Goal: Information Seeking & Learning: Learn about a topic

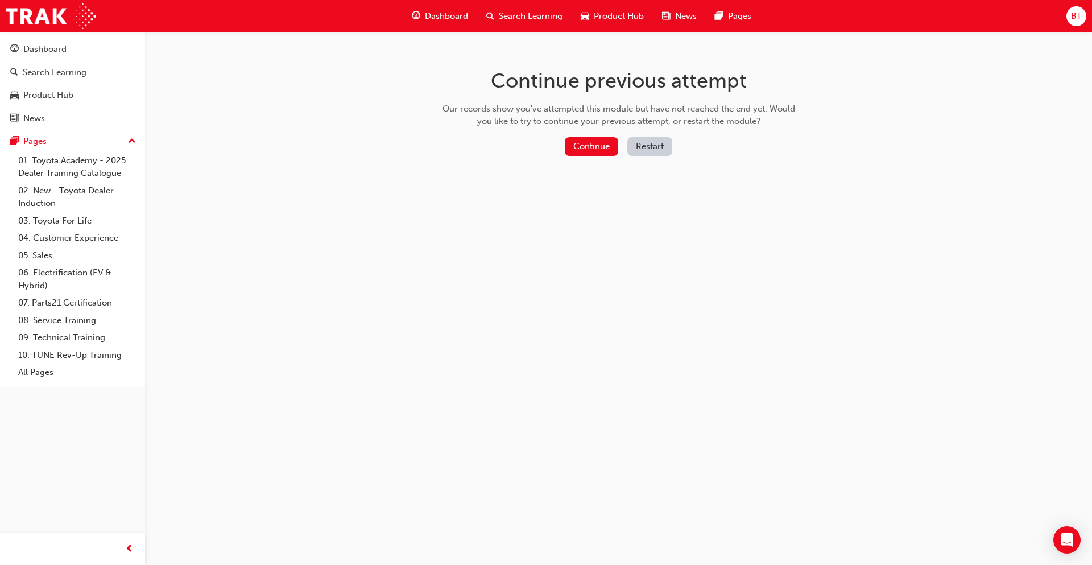
click at [597, 147] on button "Continue" at bounding box center [591, 146] width 53 height 19
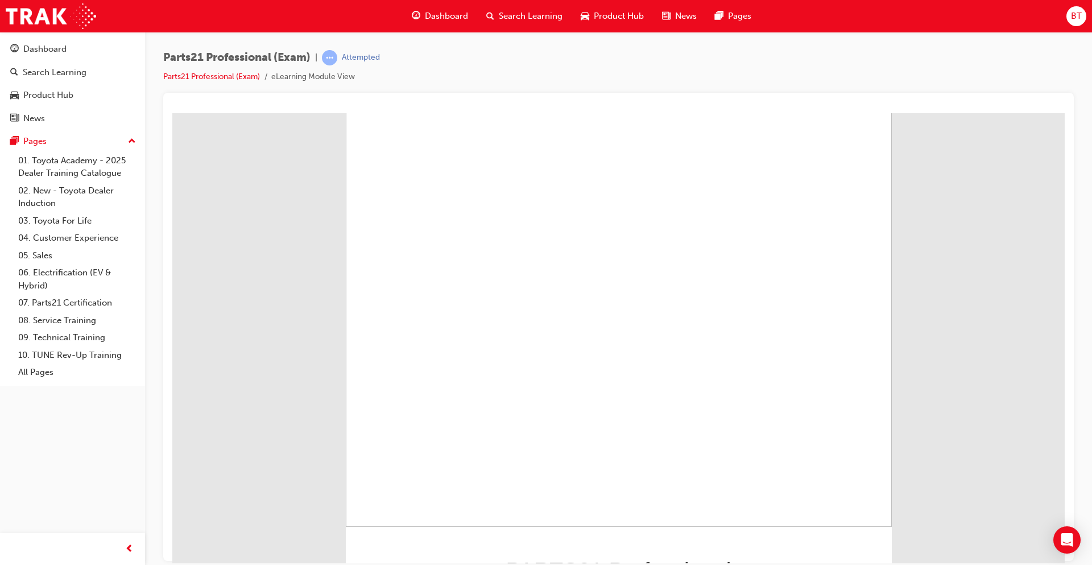
scroll to position [54, 0]
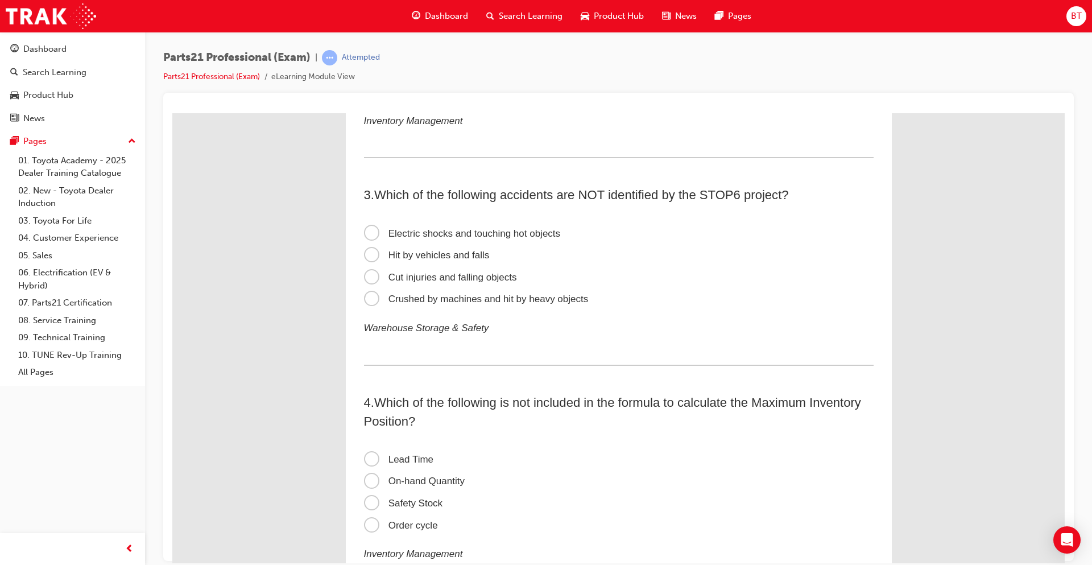
scroll to position [0, 0]
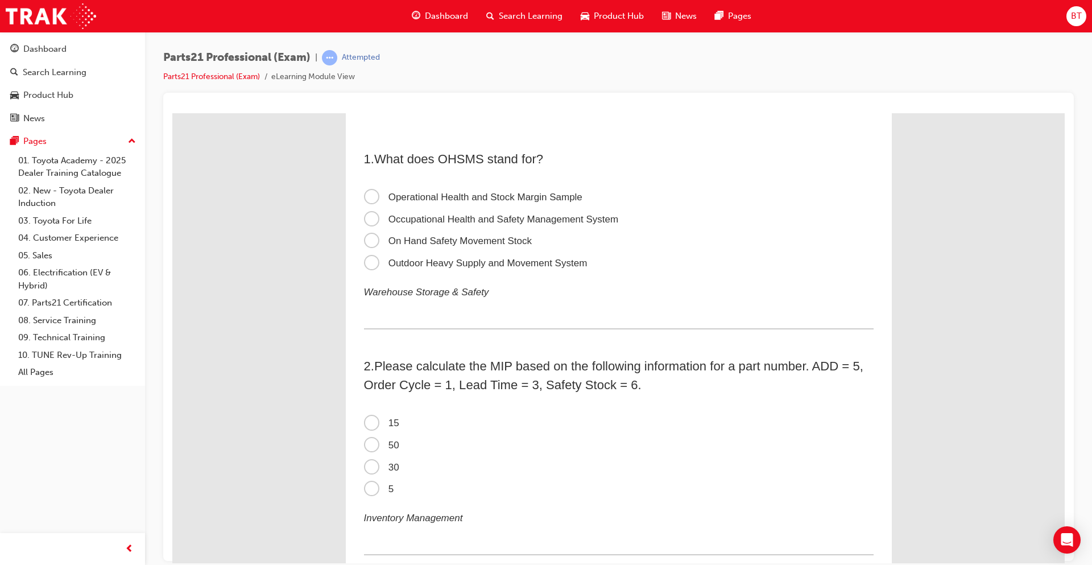
click at [367, 217] on span "Occupational Health and Safety Management System" at bounding box center [491, 218] width 255 height 11
click at [172, 113] on input "Occupational Health and Safety Management System" at bounding box center [172, 113] width 0 height 0
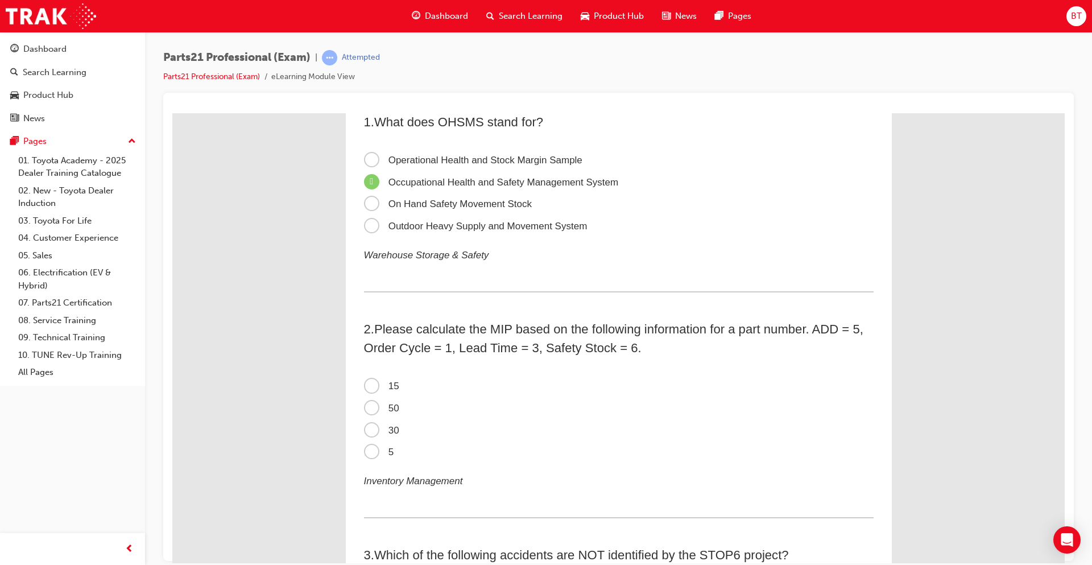
scroll to position [57, 0]
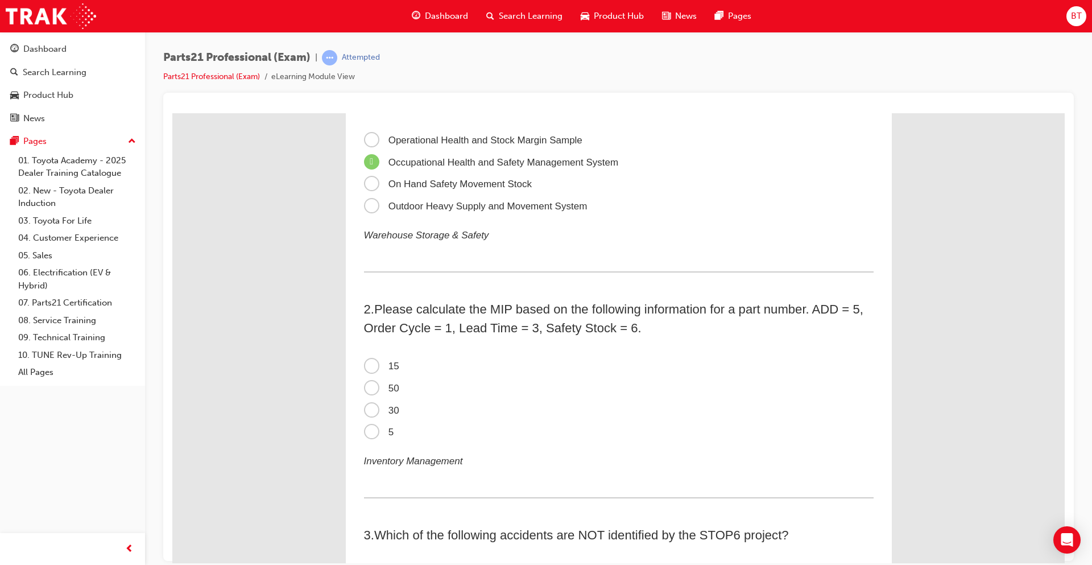
click at [366, 387] on span "50" at bounding box center [381, 387] width 35 height 11
click at [172, 113] on input "50" at bounding box center [172, 113] width 0 height 0
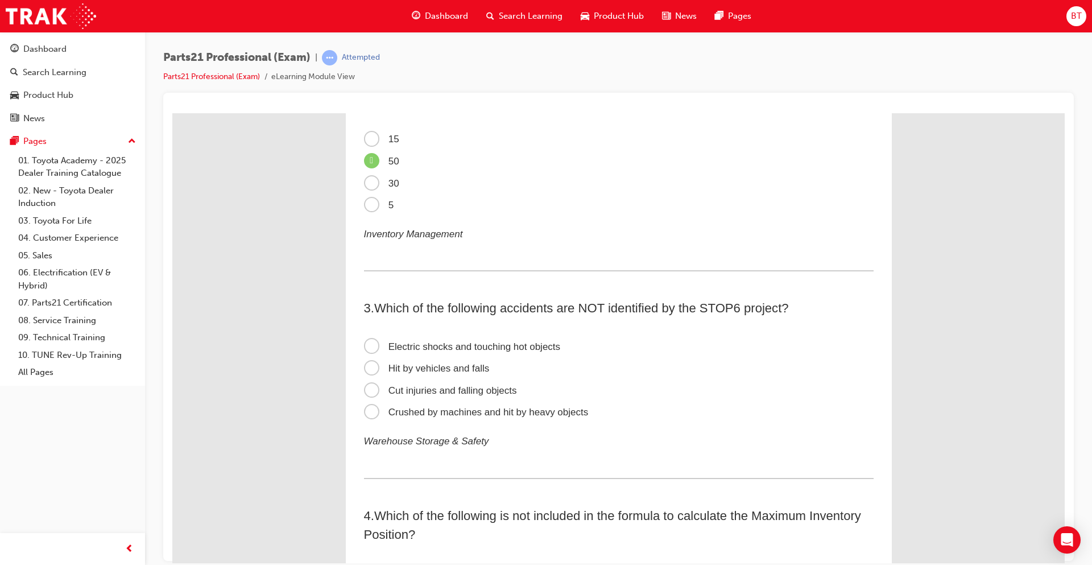
scroll to position [284, 0]
click at [366, 388] on span "Cut injuries and falling objects" at bounding box center [440, 389] width 153 height 11
click at [172, 113] on input "Cut injuries and falling objects" at bounding box center [172, 113] width 0 height 0
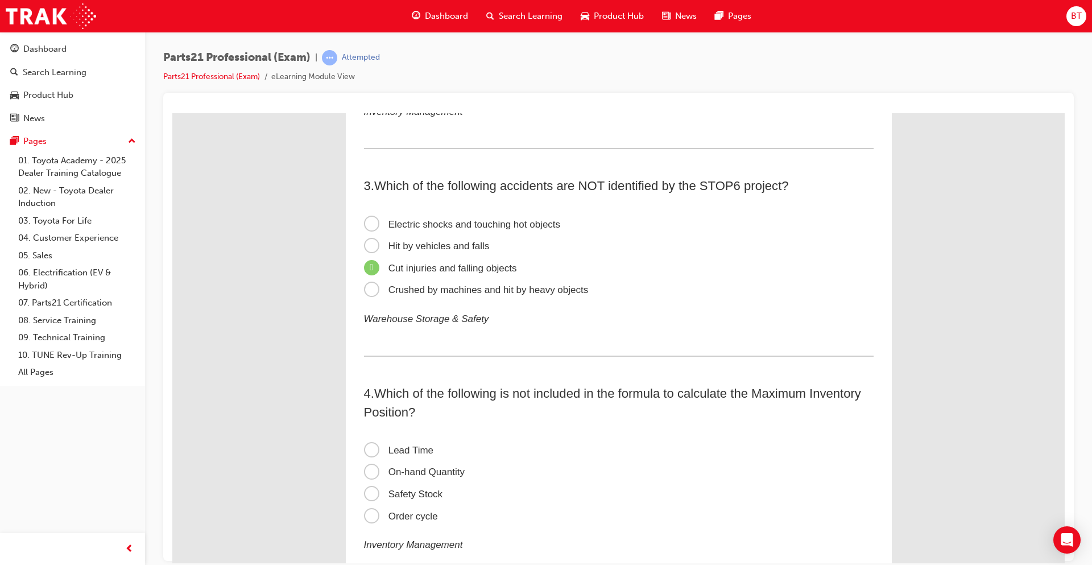
scroll to position [512, 0]
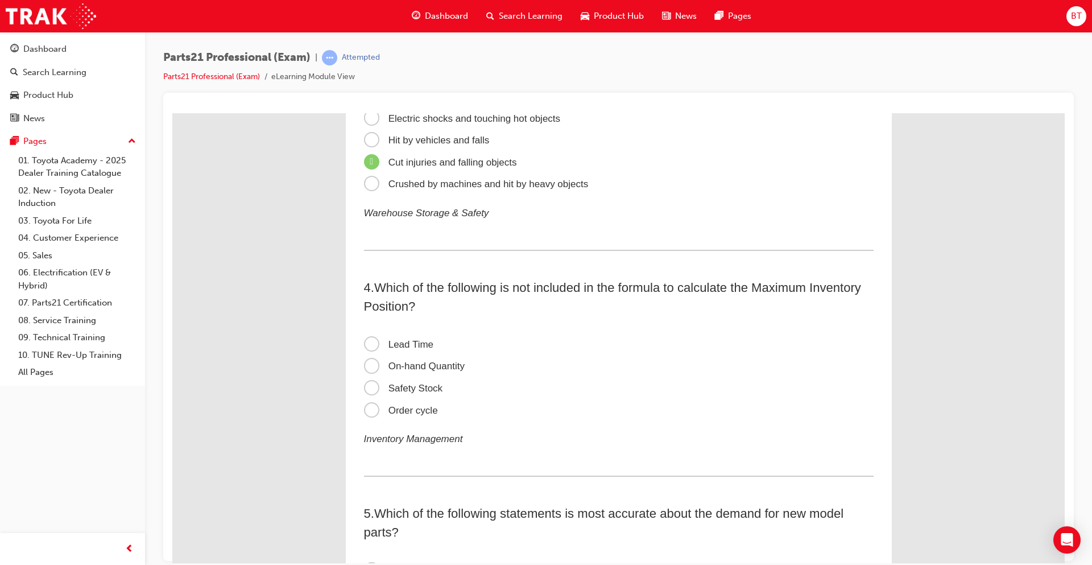
click at [367, 364] on span "On-hand Quantity" at bounding box center [414, 365] width 101 height 11
click at [172, 113] on input "On-hand Quantity" at bounding box center [172, 113] width 0 height 0
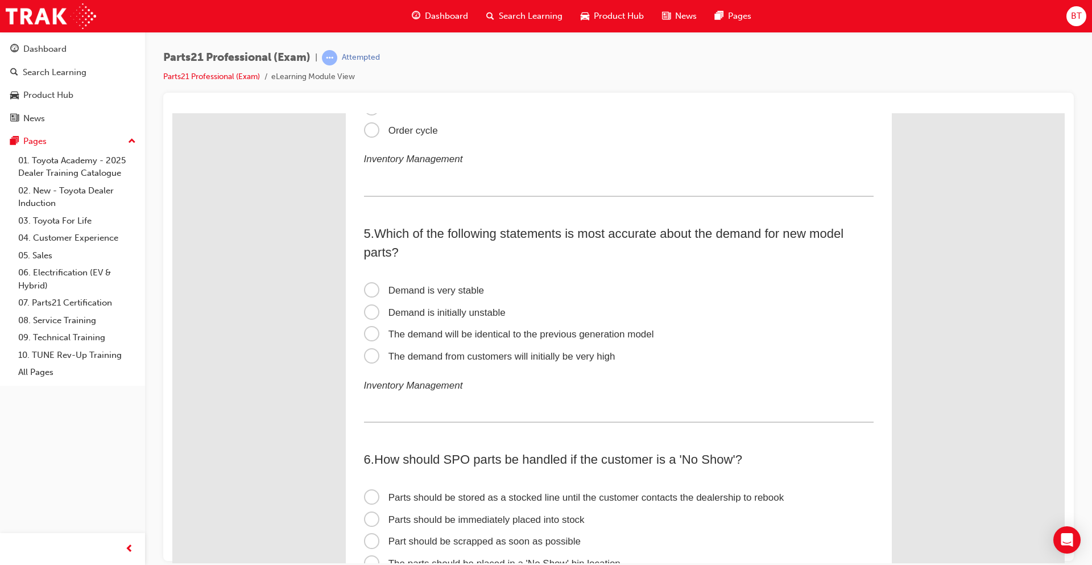
scroll to position [796, 0]
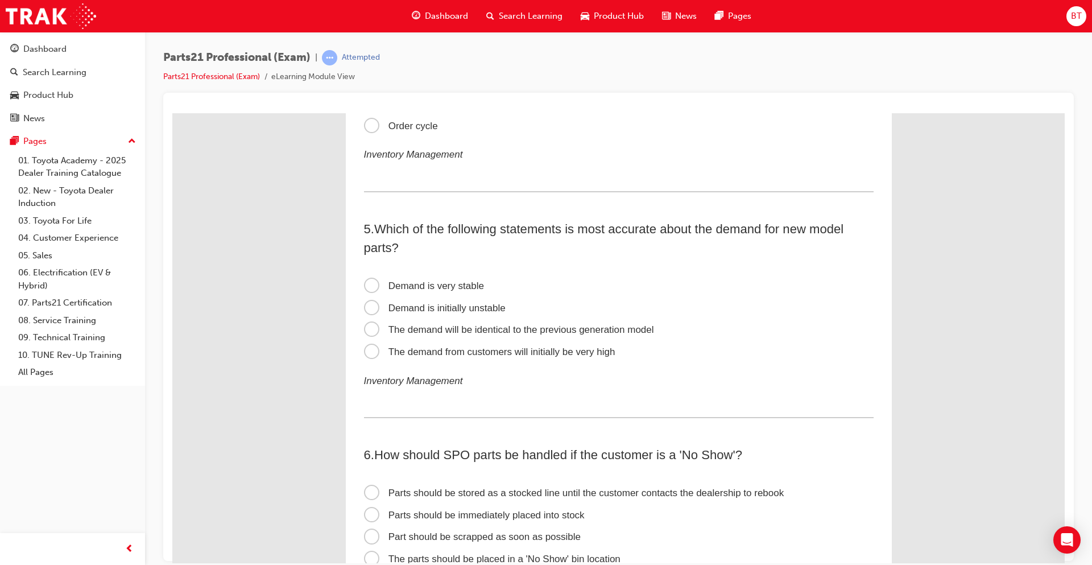
click at [364, 309] on span "Demand is initially unstable" at bounding box center [435, 307] width 142 height 11
click at [172, 113] on input "Demand is initially unstable" at bounding box center [172, 113] width 0 height 0
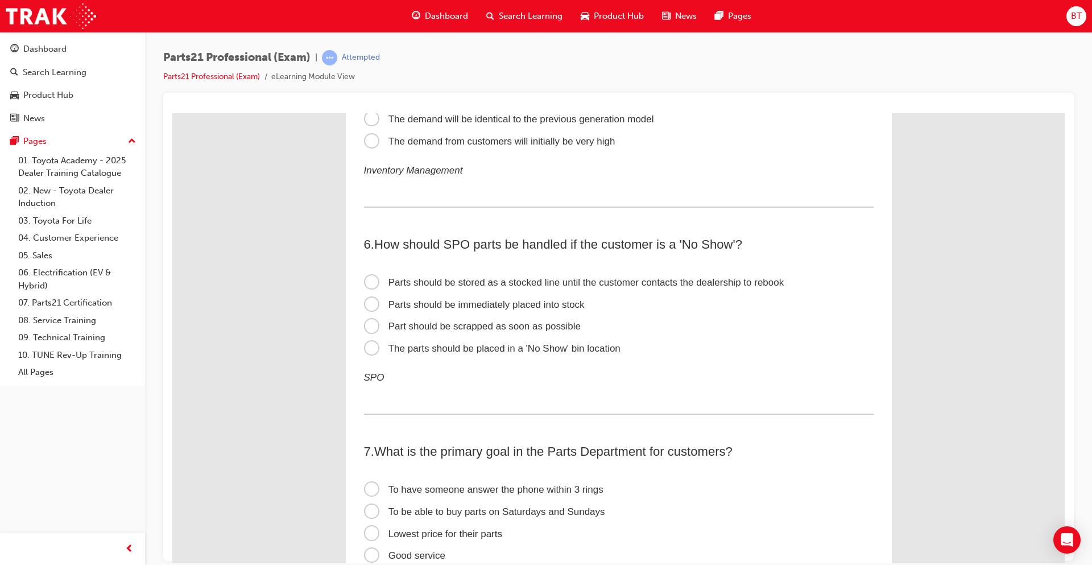
scroll to position [1024, 0]
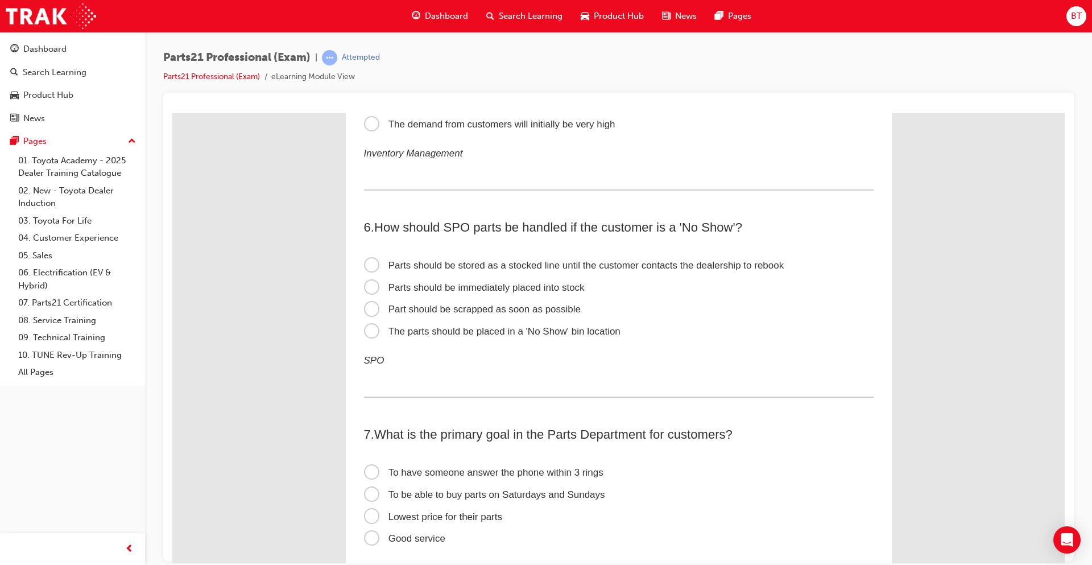
click at [366, 330] on span "The parts should be placed in a 'No Show' bin location" at bounding box center [492, 330] width 256 height 11
click at [172, 113] on input "The parts should be placed in a 'No Show' bin location" at bounding box center [172, 113] width 0 height 0
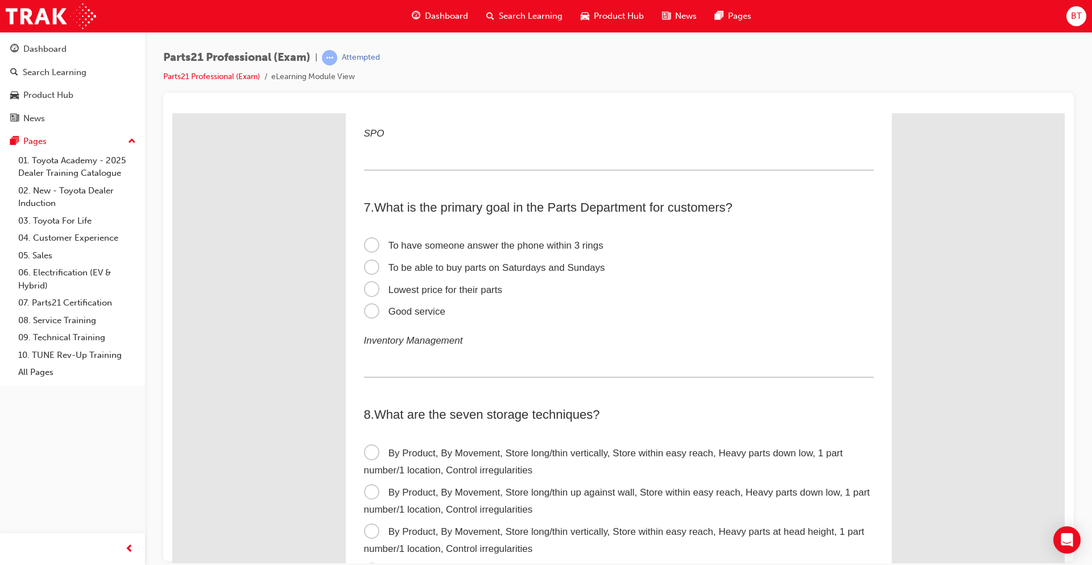
scroll to position [1251, 0]
click at [368, 307] on span "Good service" at bounding box center [404, 310] width 81 height 11
click at [172, 113] on input "Good service" at bounding box center [172, 113] width 0 height 0
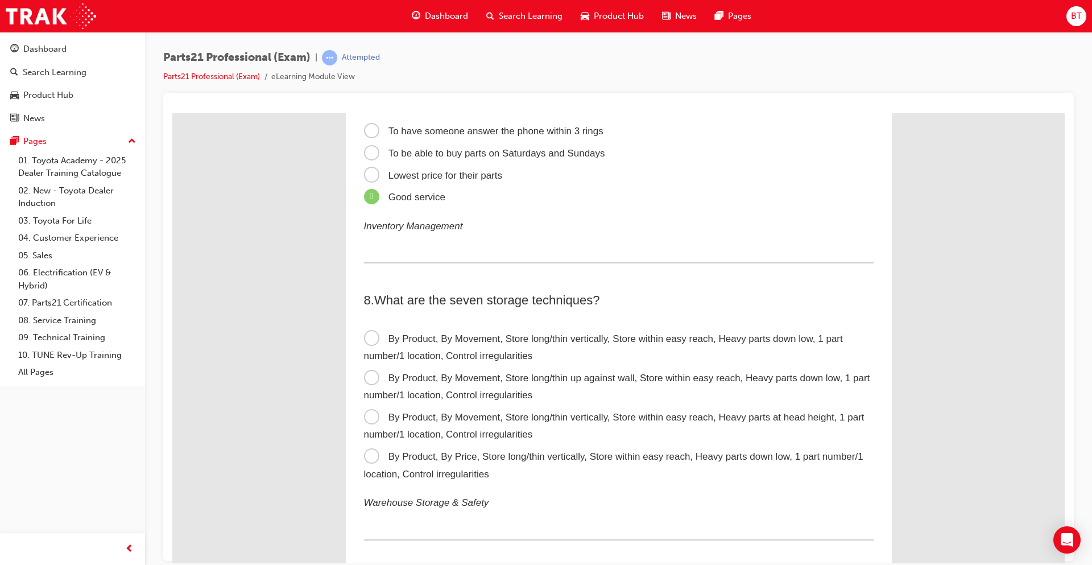
click at [370, 457] on span "By Product, By Price, Store long/thin vertically, Store within easy reach, Heav…" at bounding box center [613, 464] width 499 height 28
click at [172, 113] on input "By Product, By Price, Store long/thin vertically, Store within easy reach, Heav…" at bounding box center [172, 113] width 0 height 0
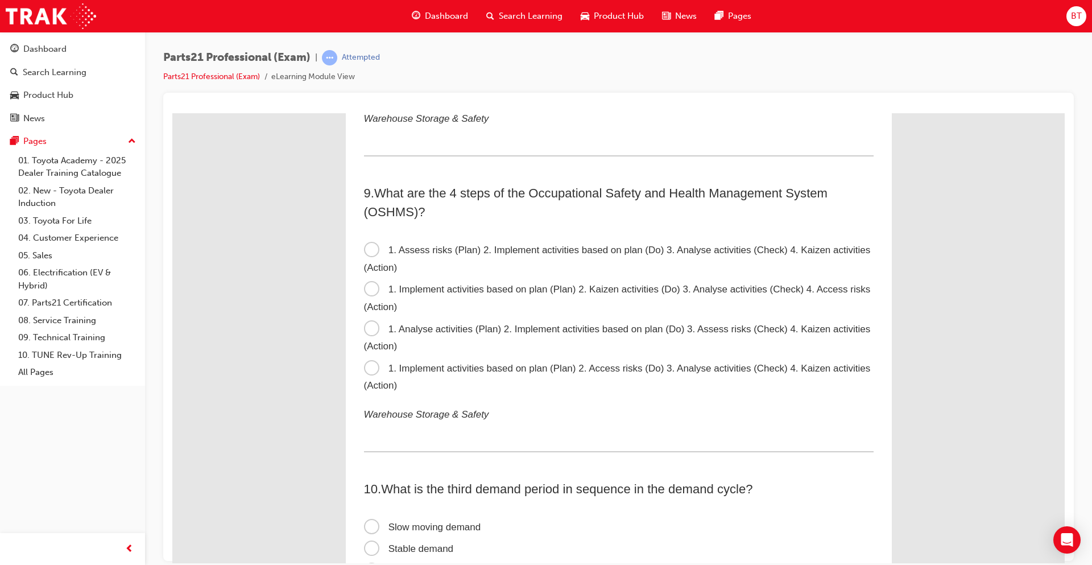
scroll to position [1763, 0]
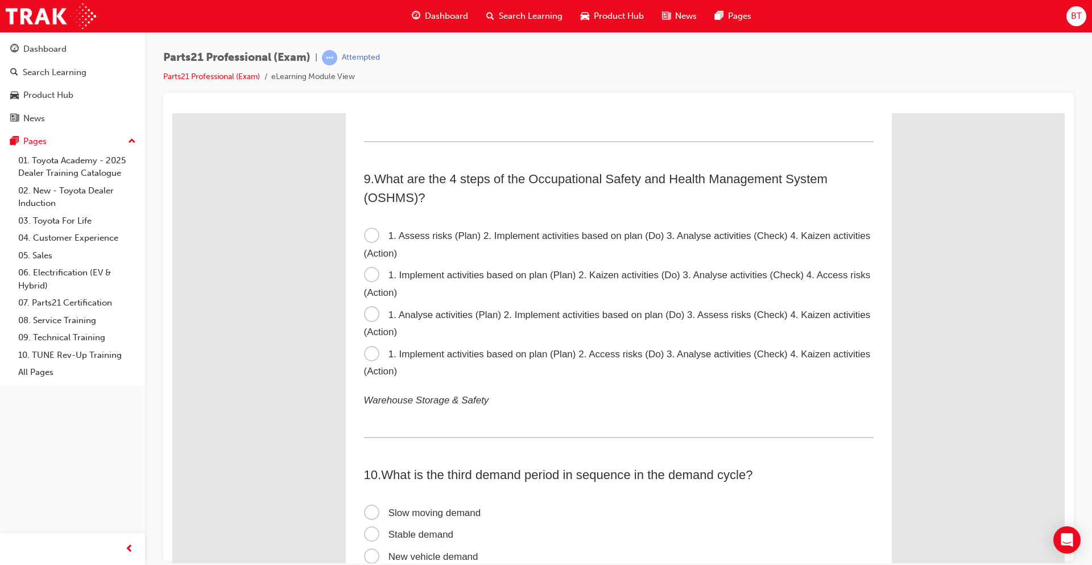
click at [689, 71] on div "Parts21 Professional (Exam) | Attempted Parts21 Professional (Exam) eLearning M…" at bounding box center [618, 71] width 910 height 43
click at [369, 317] on span "1. Analyse activities (Plan) 2. Implement activities based on plan (Do) 3. Asse…" at bounding box center [617, 323] width 507 height 28
click at [172, 113] on input "1. Analyse activities (Plan) 2. Implement activities based on plan (Do) 3. Asse…" at bounding box center [172, 113] width 0 height 0
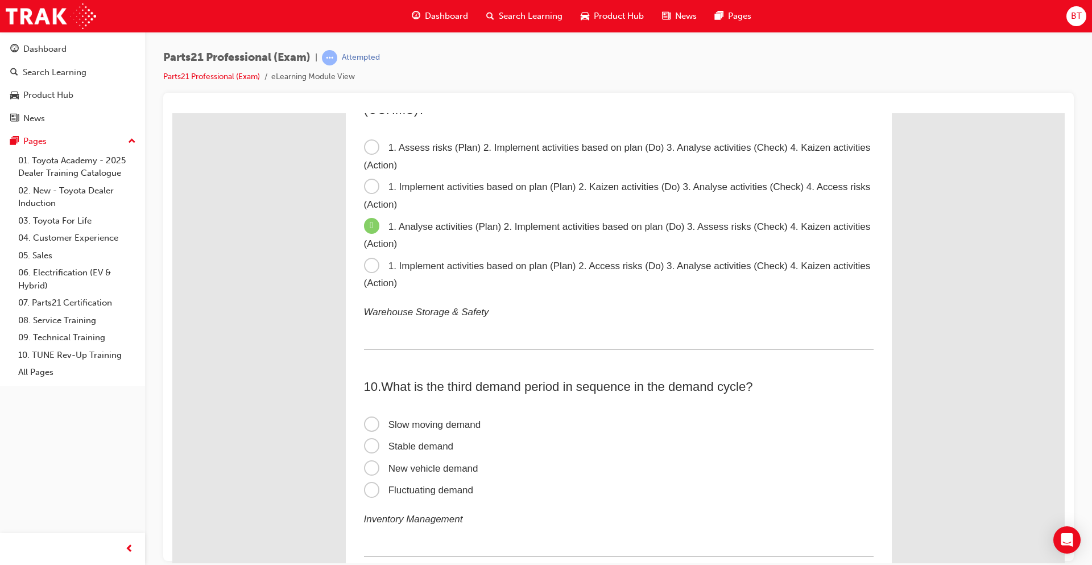
scroll to position [1877, 0]
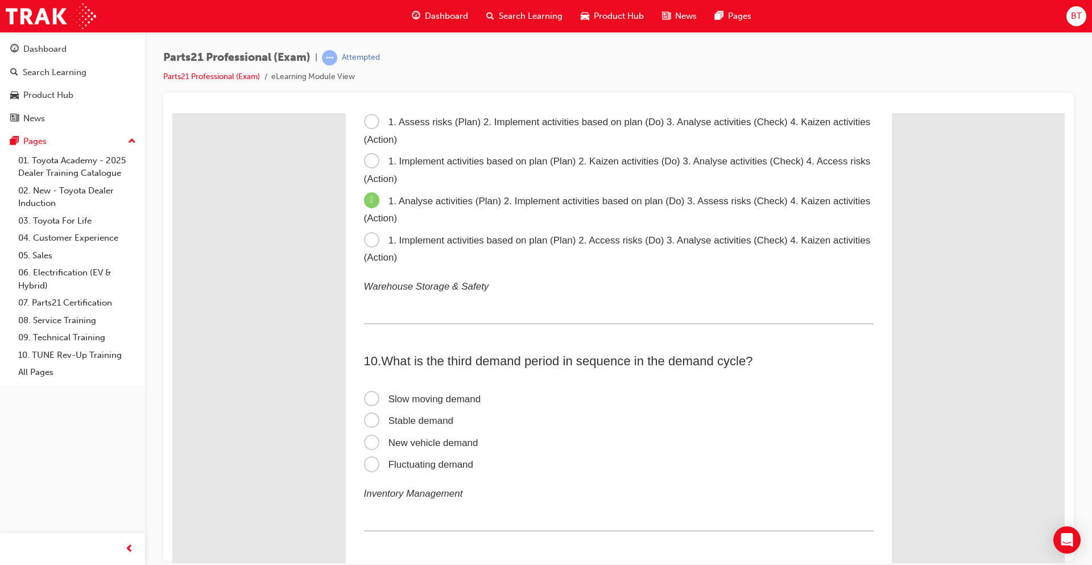
click at [364, 417] on span "Stable demand" at bounding box center [409, 420] width 90 height 11
click at [172, 113] on input "Stable demand" at bounding box center [172, 113] width 0 height 0
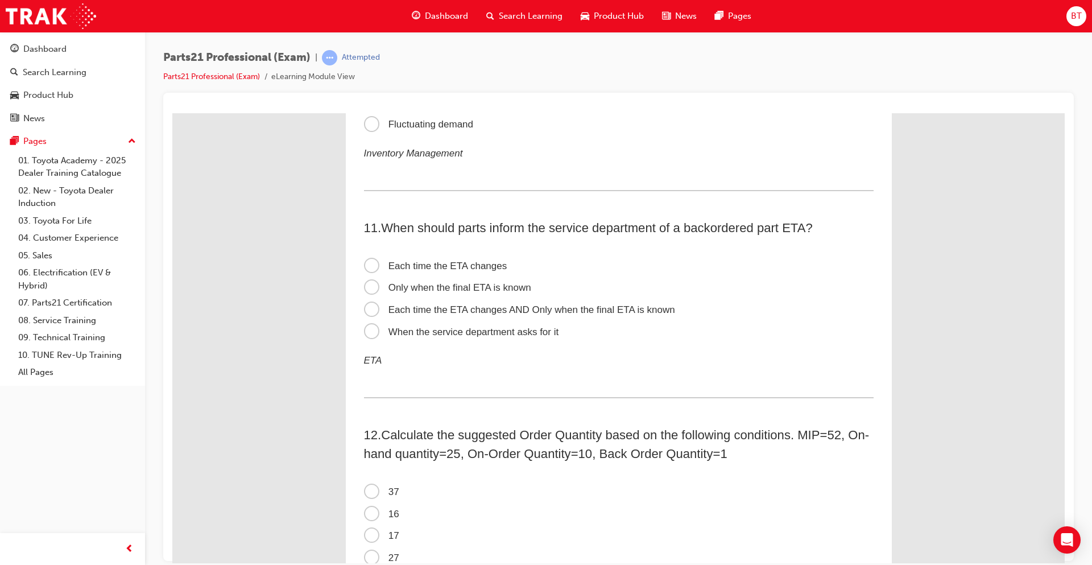
scroll to position [2218, 0]
click at [365, 260] on span "Each time the ETA changes" at bounding box center [435, 264] width 143 height 11
click at [172, 113] on input "Each time the ETA changes" at bounding box center [172, 113] width 0 height 0
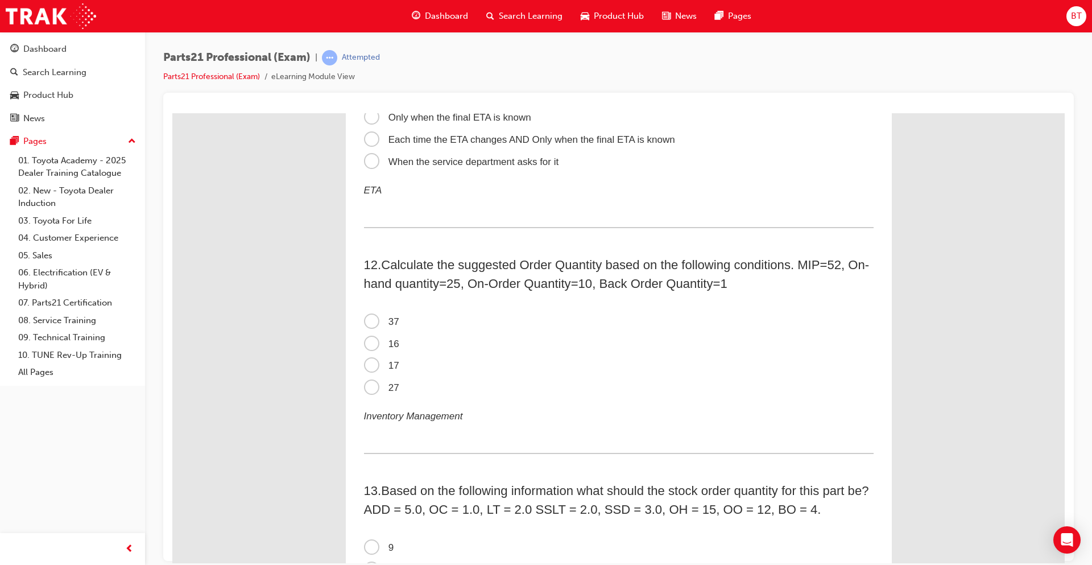
scroll to position [2388, 0]
click at [367, 338] on span "16" at bounding box center [381, 341] width 35 height 11
click at [172, 113] on input "16" at bounding box center [172, 113] width 0 height 0
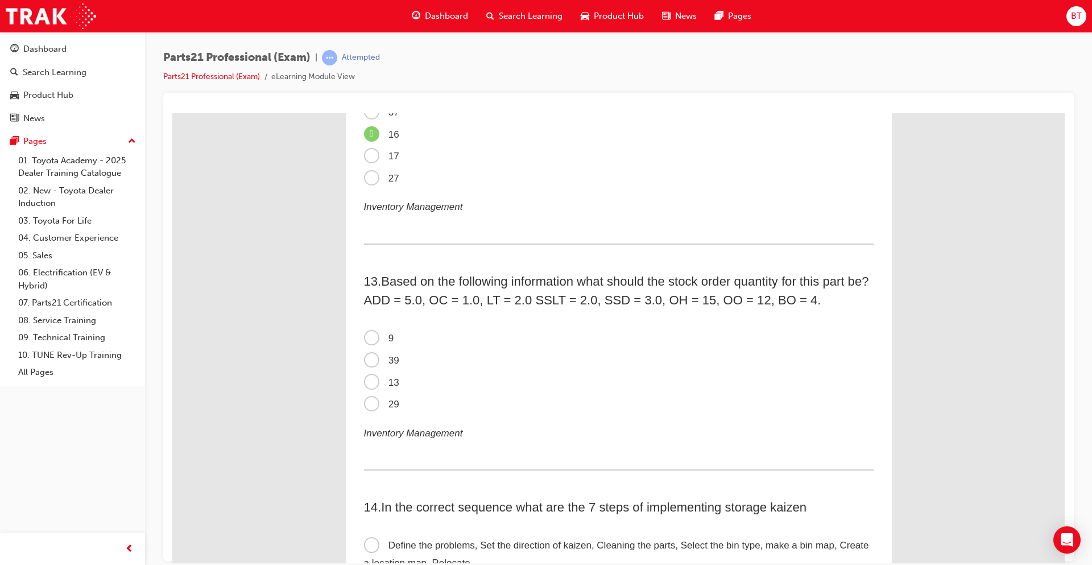
scroll to position [2616, 0]
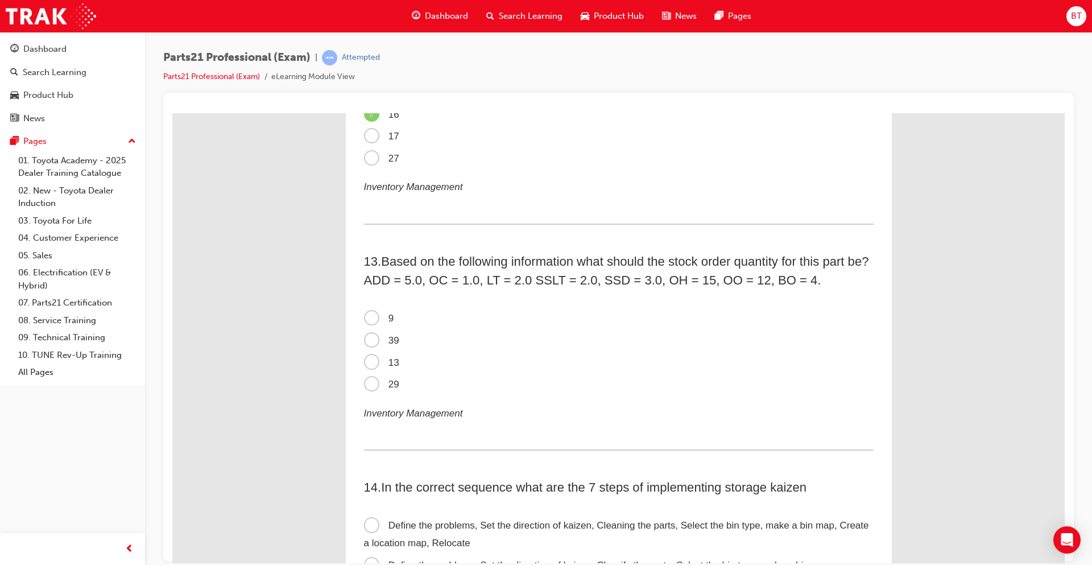
click at [367, 359] on span "13" at bounding box center [381, 362] width 35 height 11
click at [172, 113] on input "13" at bounding box center [172, 113] width 0 height 0
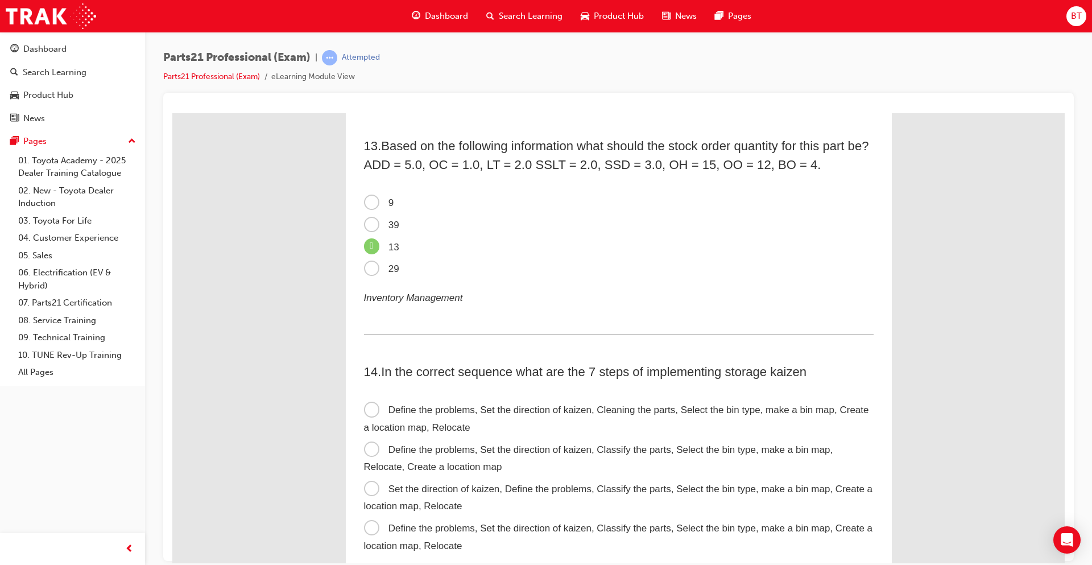
scroll to position [2843, 0]
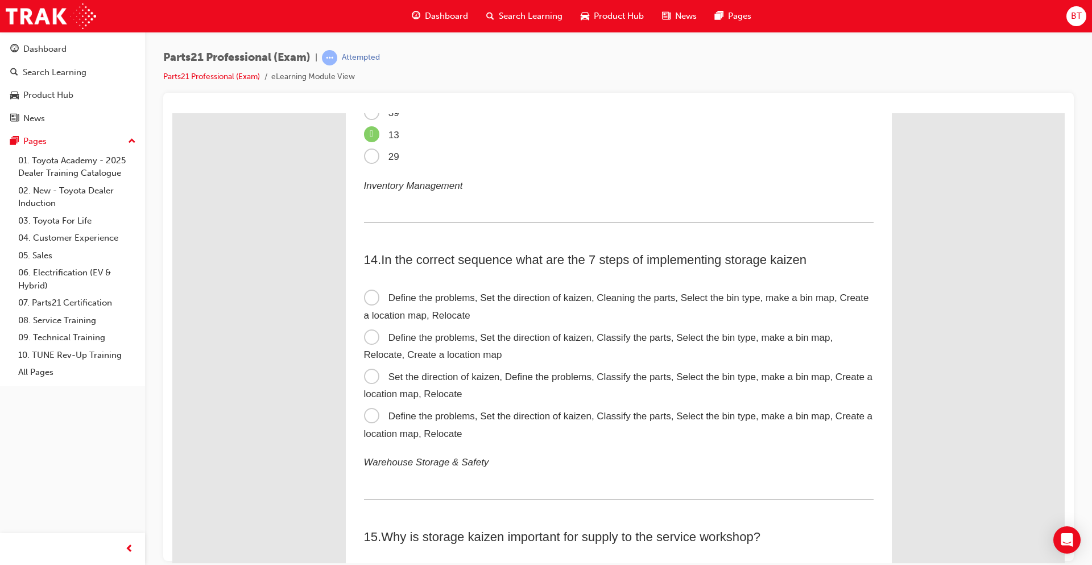
click at [369, 296] on span "Define the problems, Set the direction of kaizen, Cleaning the parts, Select th…" at bounding box center [616, 306] width 505 height 28
click at [172, 113] on input "Define the problems, Set the direction of kaizen, Cleaning the parts, Select th…" at bounding box center [172, 113] width 0 height 0
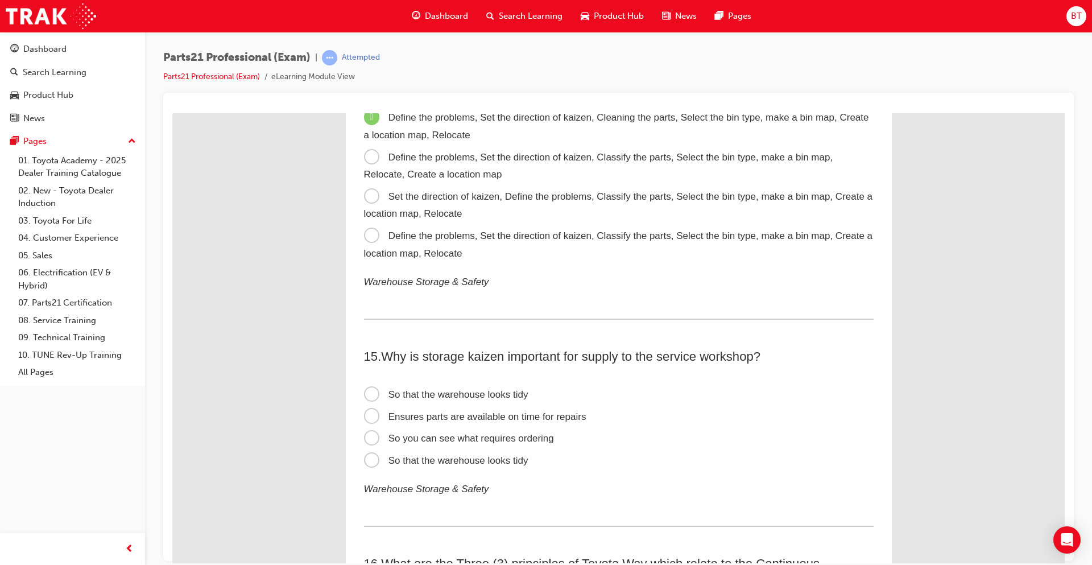
scroll to position [3128, 0]
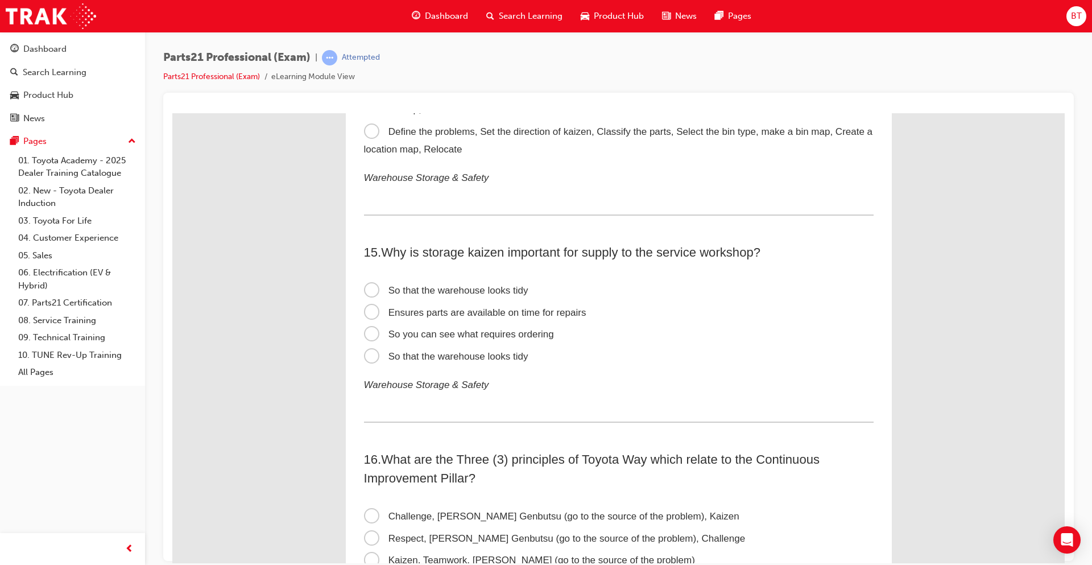
click at [367, 308] on span "Ensures parts are available on time for repairs" at bounding box center [475, 312] width 222 height 11
click at [172, 113] on input "Ensures parts are available on time for repairs" at bounding box center [172, 113] width 0 height 0
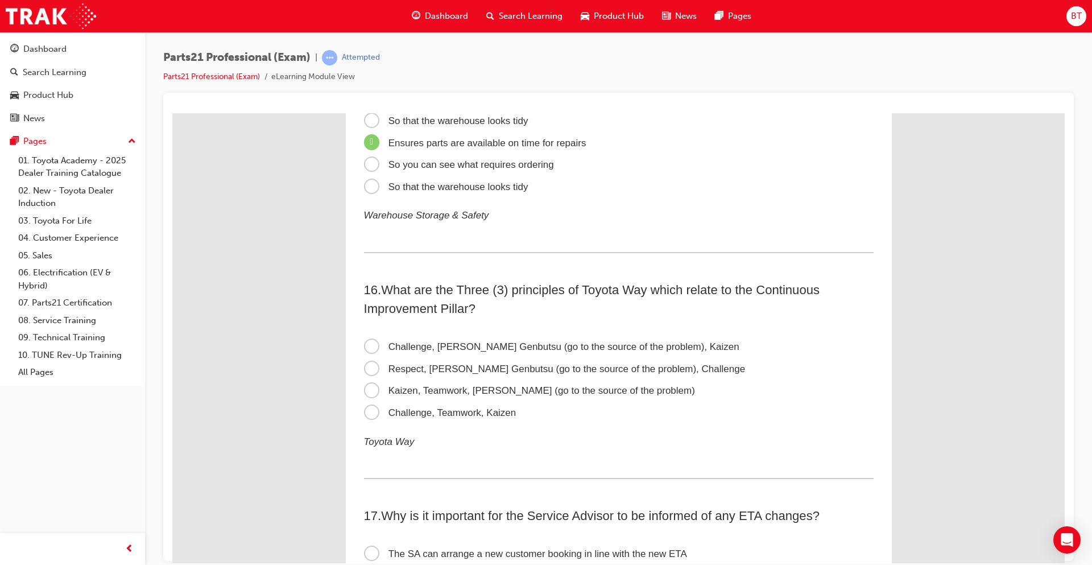
scroll to position [3298, 0]
click at [369, 342] on span "Challenge, [PERSON_NAME] Genbutsu (go to the source of the problem), Kaizen" at bounding box center [551, 345] width 375 height 11
click at [172, 113] on input "Challenge, [PERSON_NAME] Genbutsu (go to the source of the problem), Kaizen" at bounding box center [172, 113] width 0 height 0
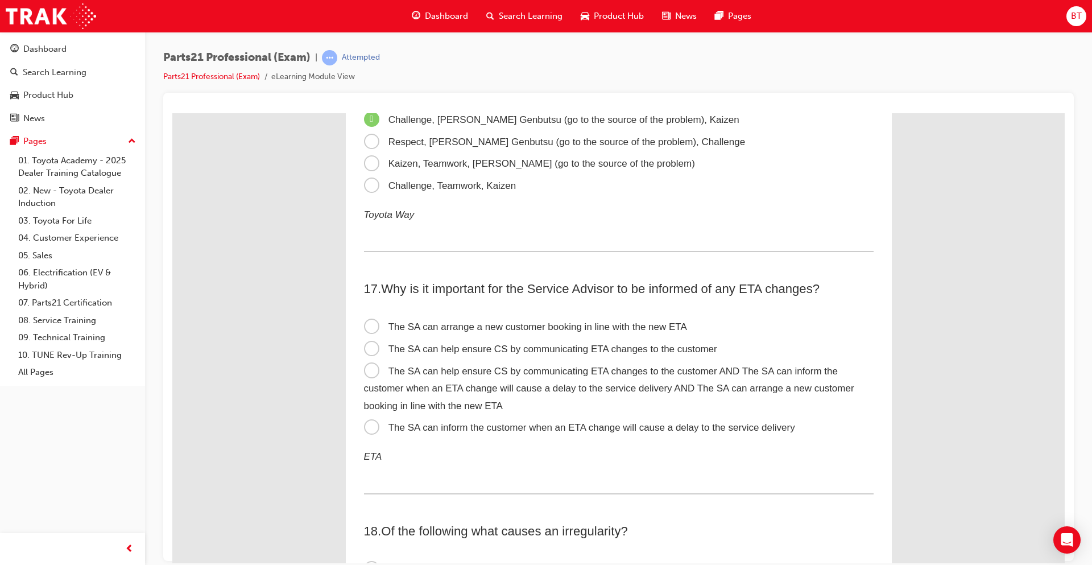
scroll to position [3526, 0]
click at [366, 370] on span "The SA can help ensure CS by communicating ETA changes to the customer AND The …" at bounding box center [609, 385] width 490 height 45
click at [172, 113] on input "The SA can help ensure CS by communicating ETA changes to the customer AND The …" at bounding box center [172, 113] width 0 height 0
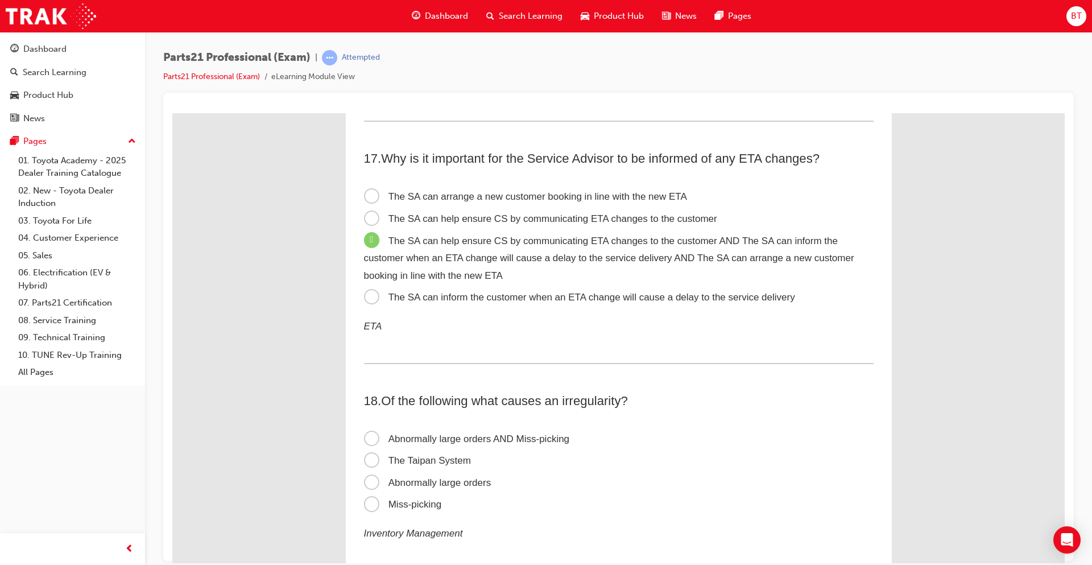
scroll to position [3753, 0]
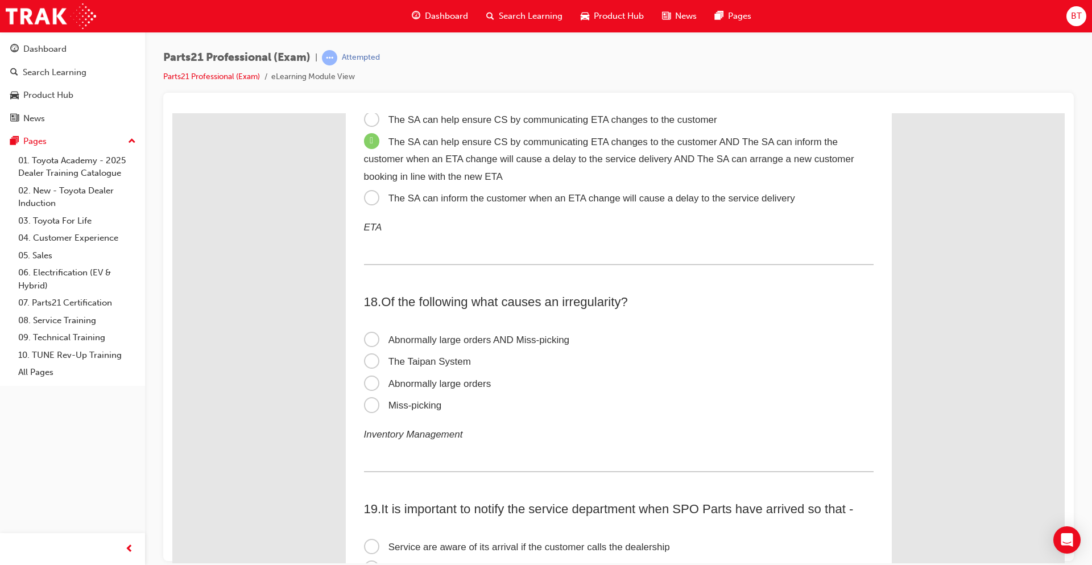
click at [366, 339] on span "Abnormally large orders AND Miss-picking" at bounding box center [467, 339] width 206 height 11
click at [172, 113] on input "Abnormally large orders AND Miss-picking" at bounding box center [172, 113] width 0 height 0
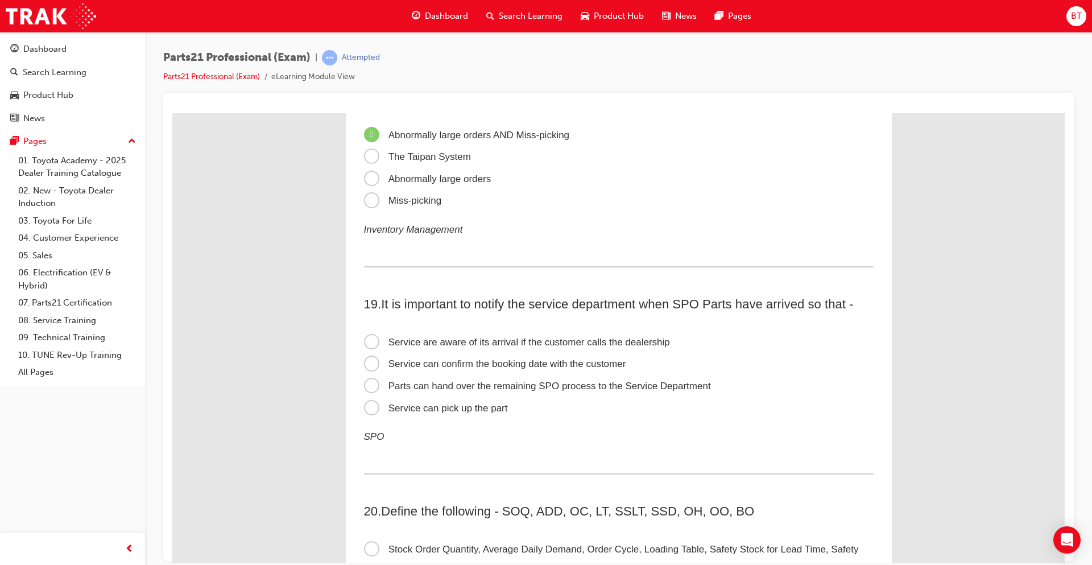
scroll to position [3981, 0]
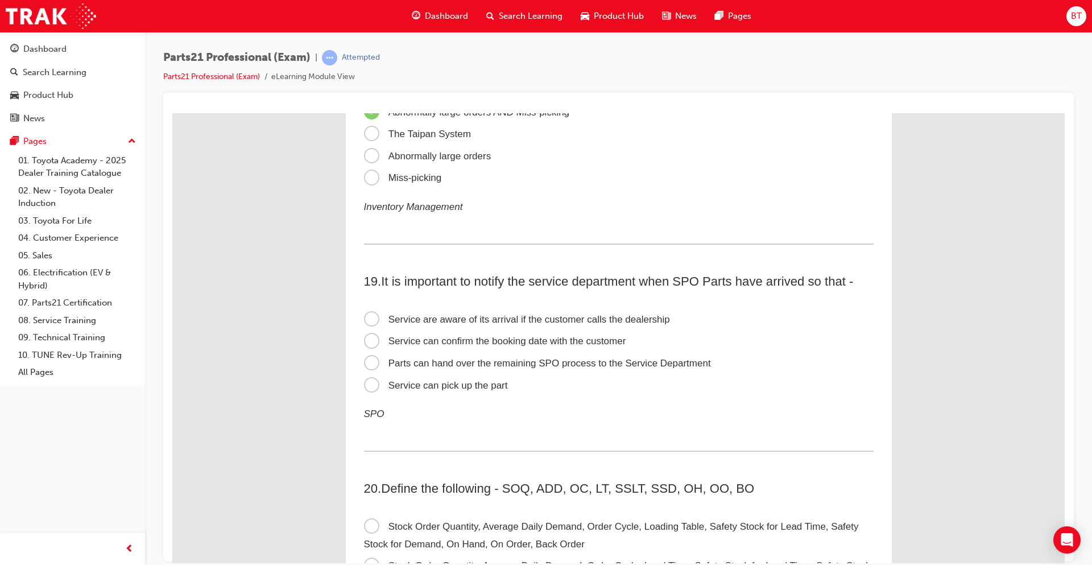
click at [370, 338] on span "Service can confirm the booking date with the customer" at bounding box center [495, 340] width 262 height 11
click at [172, 113] on input "Service can confirm the booking date with the customer" at bounding box center [172, 113] width 0 height 0
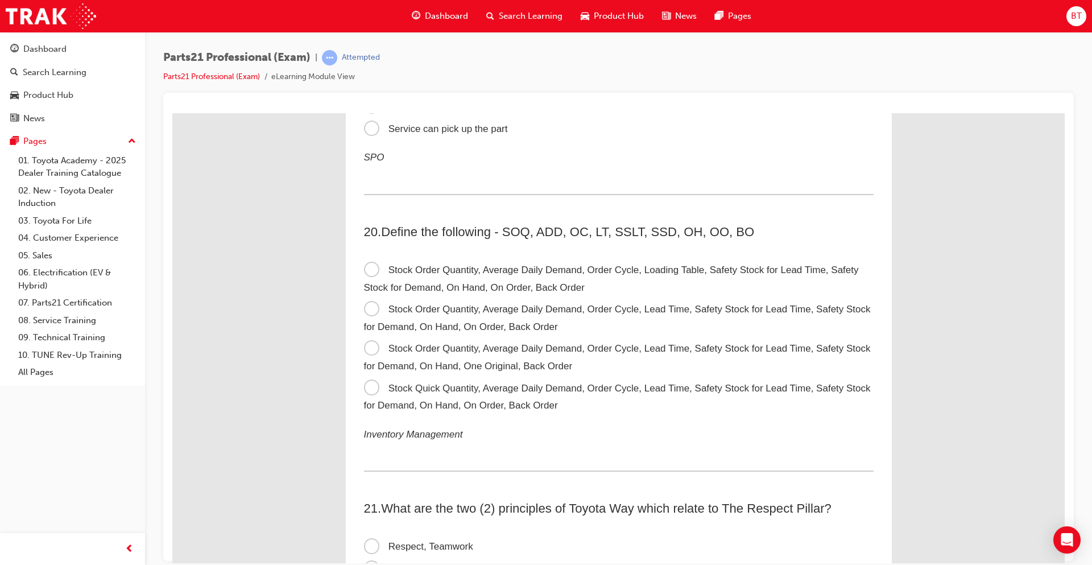
scroll to position [4265, 0]
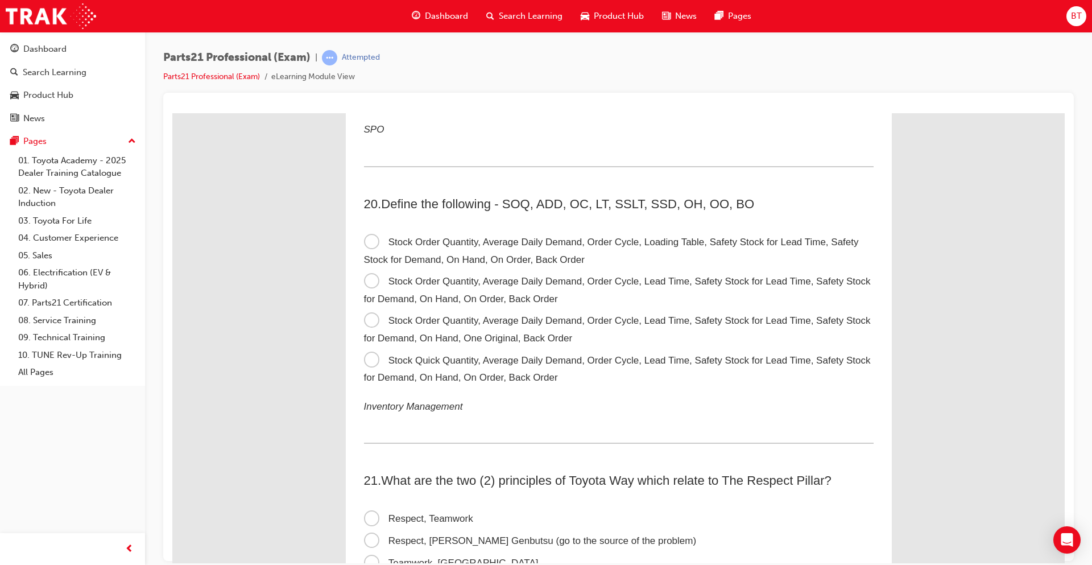
click at [369, 279] on span "Stock Order Quantity, Average Daily Demand, Order Cycle, Lead Time, Safety Stoc…" at bounding box center [617, 289] width 507 height 28
click at [172, 113] on input "Stock Order Quantity, Average Daily Demand, Order Cycle, Lead Time, Safety Stoc…" at bounding box center [172, 113] width 0 height 0
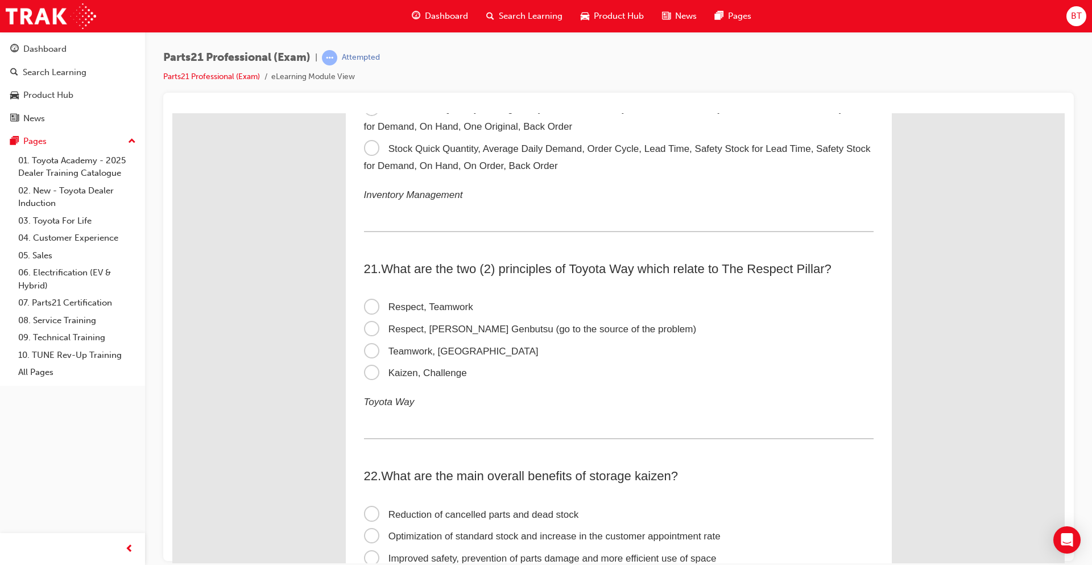
scroll to position [4493, 0]
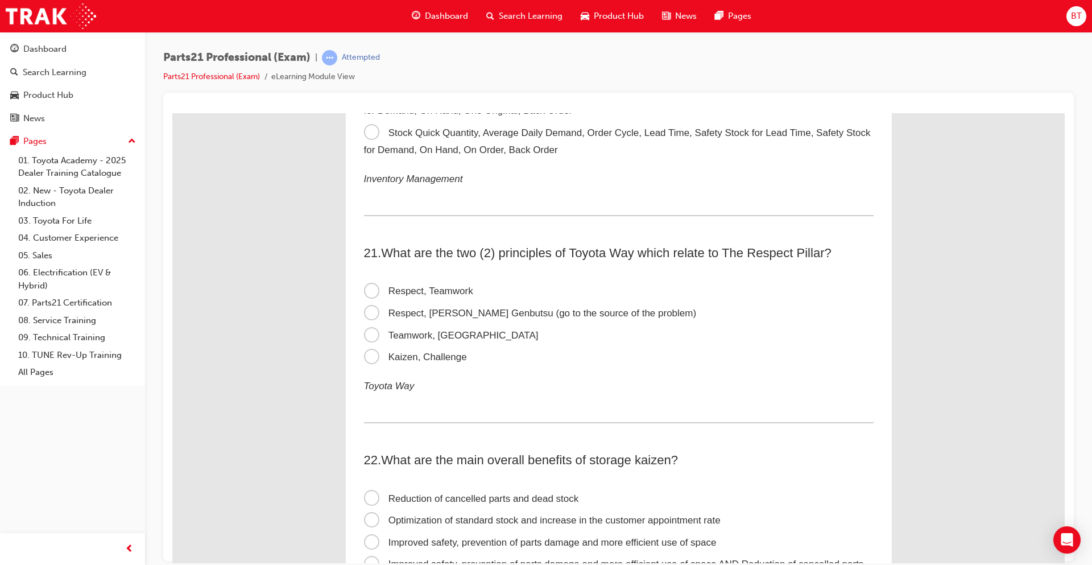
click at [369, 354] on span "Kaizen, Challenge" at bounding box center [415, 356] width 103 height 11
click at [172, 113] on input "Kaizen, Challenge" at bounding box center [172, 113] width 0 height 0
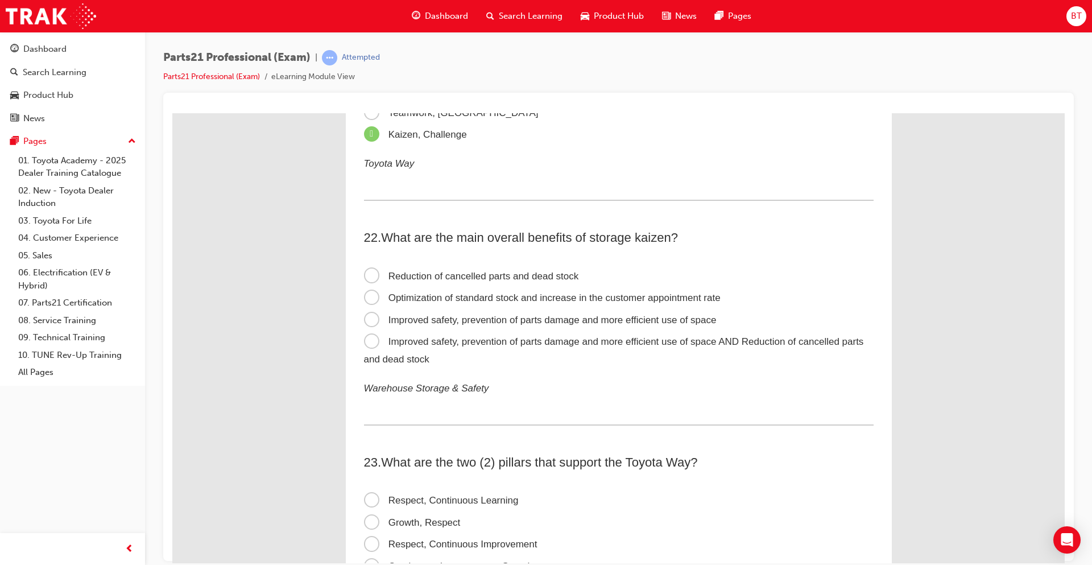
scroll to position [4720, 0]
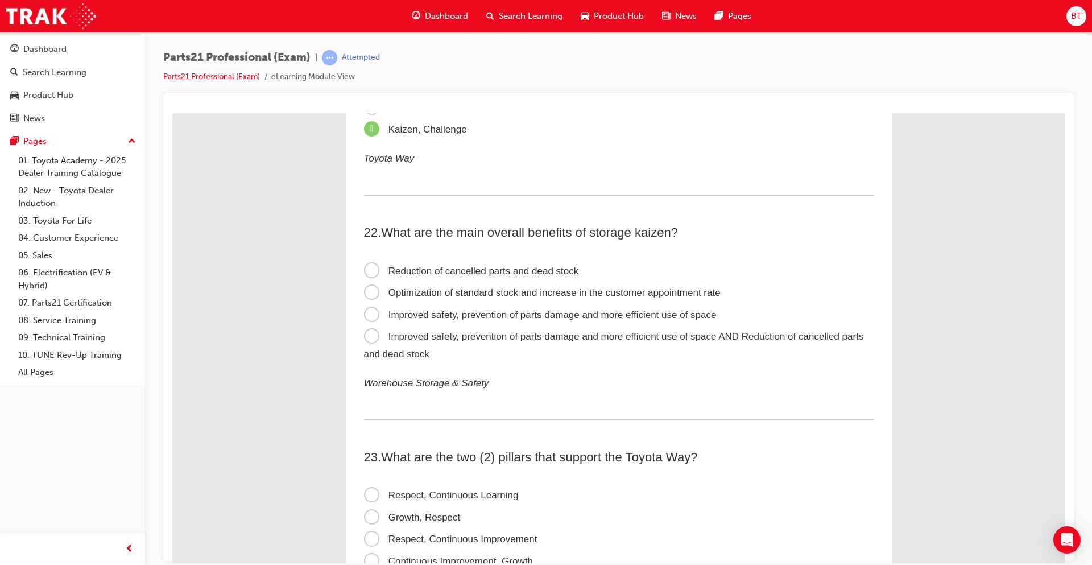
click at [371, 334] on span "Improved safety, prevention of parts damage and more efficient use of space AND…" at bounding box center [614, 344] width 500 height 28
click at [172, 113] on input "Improved safety, prevention of parts damage and more efficient use of space AND…" at bounding box center [172, 113] width 0 height 0
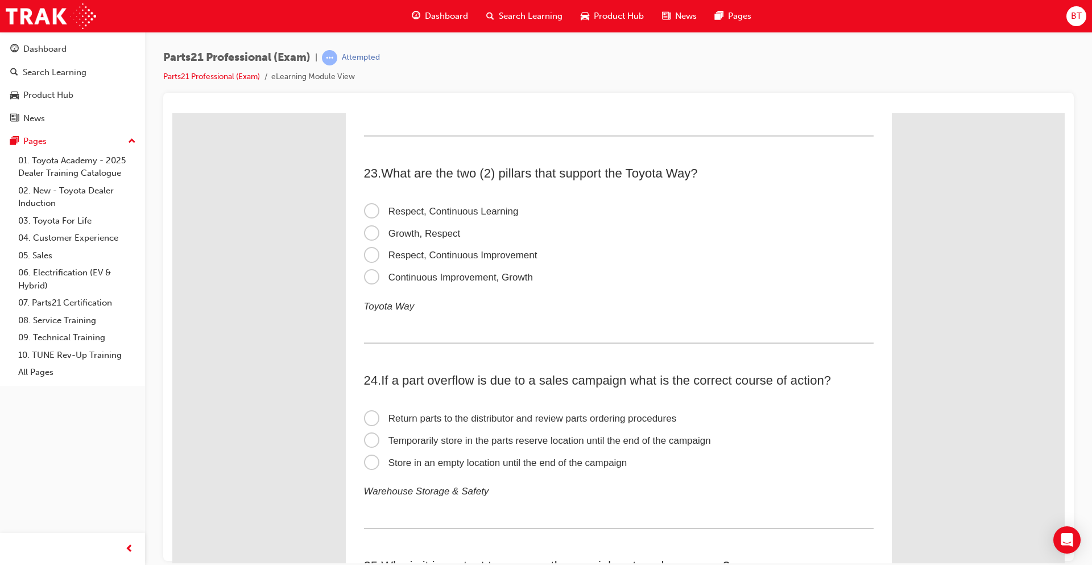
scroll to position [5004, 0]
click at [371, 209] on span "Respect, Continuous Learning" at bounding box center [441, 210] width 155 height 11
click at [172, 113] on input "Respect, Continuous Learning" at bounding box center [172, 113] width 0 height 0
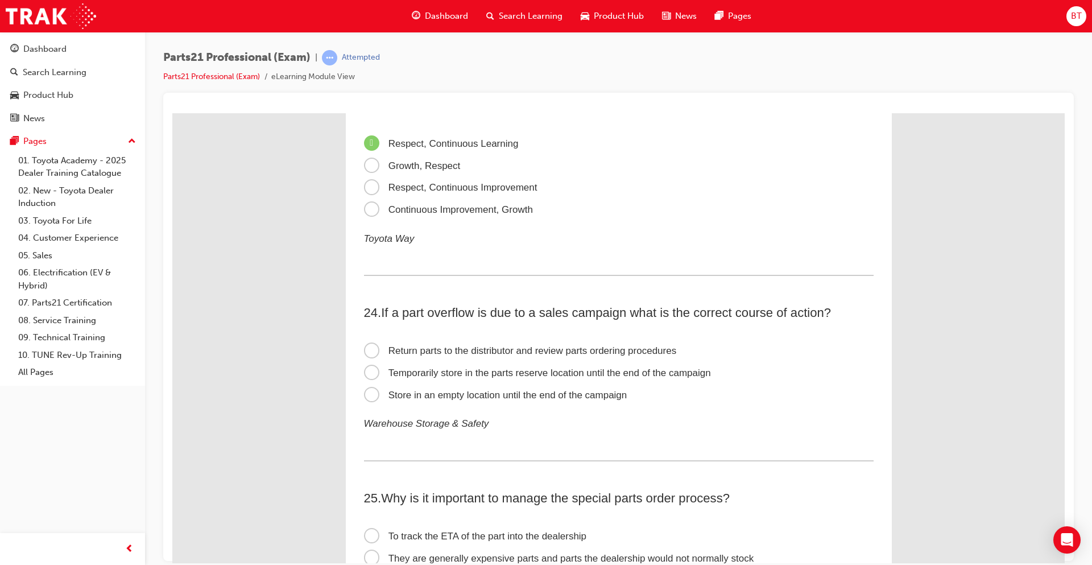
scroll to position [5175, 0]
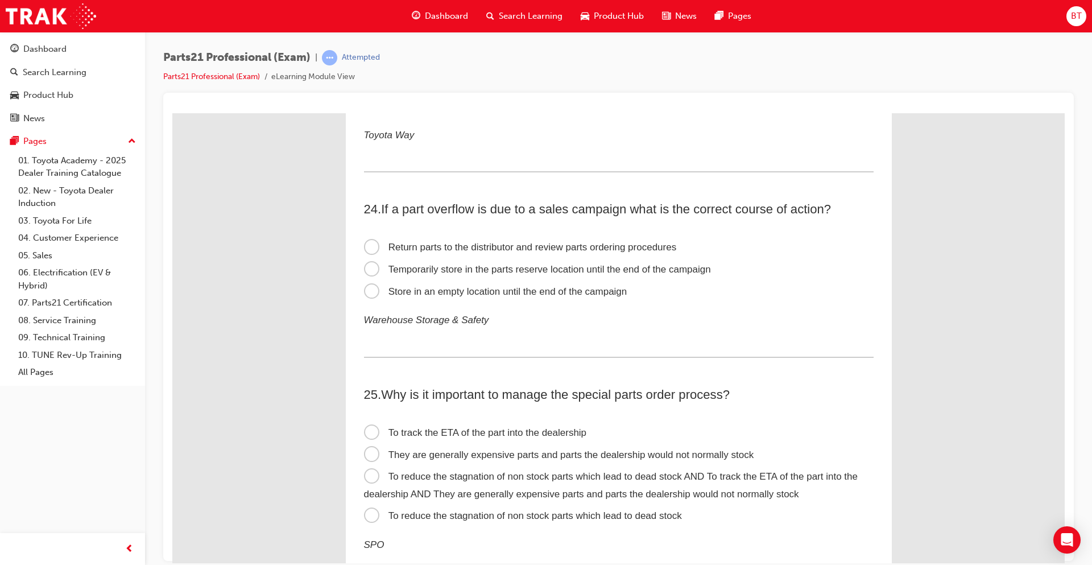
click at [372, 268] on span "Temporarily store in the parts reserve location until the end of the campaign" at bounding box center [537, 268] width 347 height 11
click at [172, 113] on input "Temporarily store in the parts reserve location until the end of the campaign" at bounding box center [172, 113] width 0 height 0
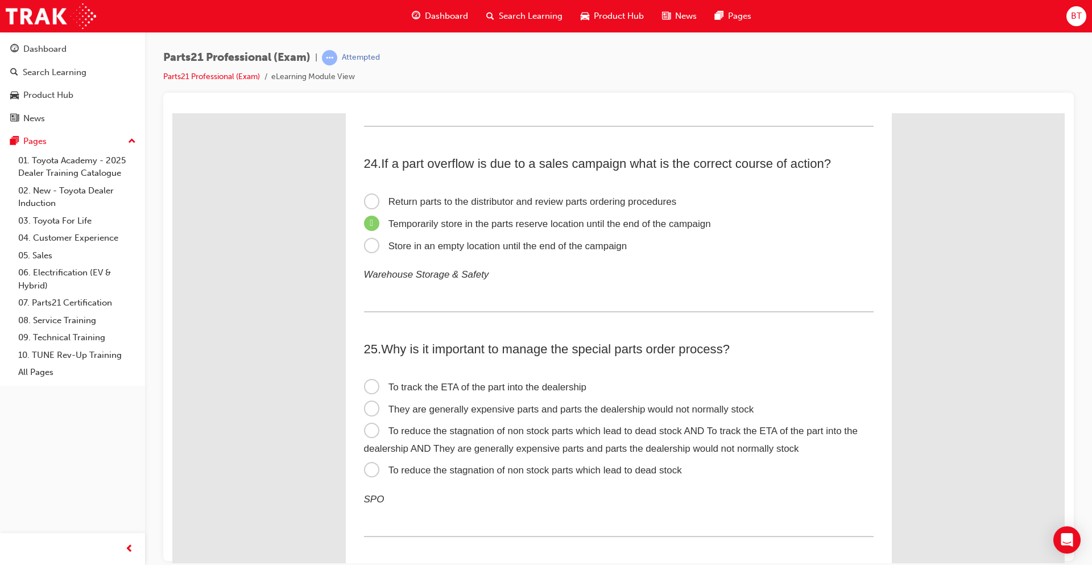
scroll to position [5289, 0]
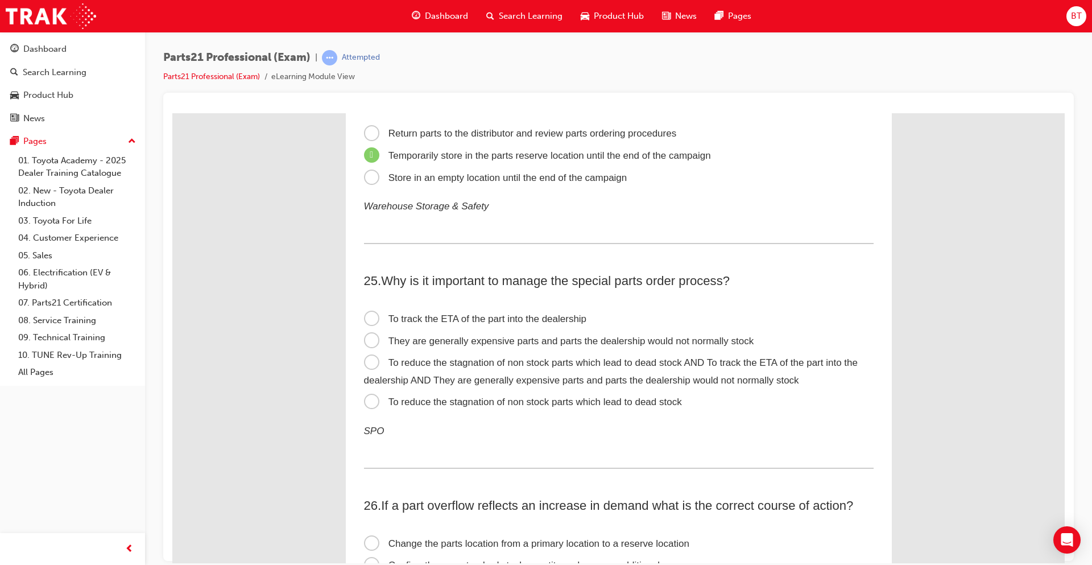
click at [364, 362] on span "To reduce the stagnation of non stock parts which lead to dead stock AND To tra…" at bounding box center [611, 371] width 494 height 28
click at [172, 113] on input "To reduce the stagnation of non stock parts which lead to dead stock AND To tra…" at bounding box center [172, 113] width 0 height 0
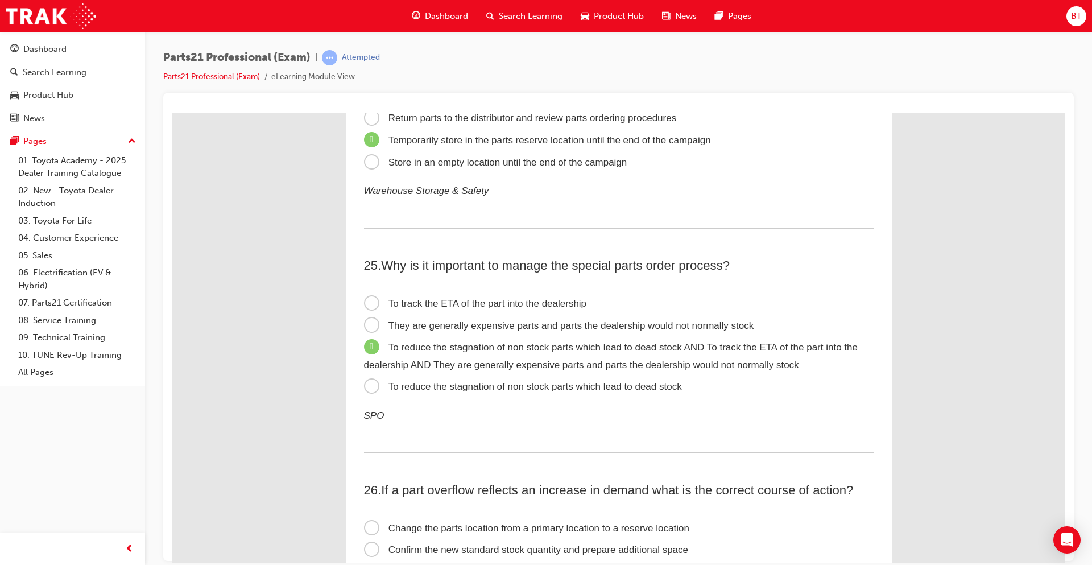
scroll to position [5516, 0]
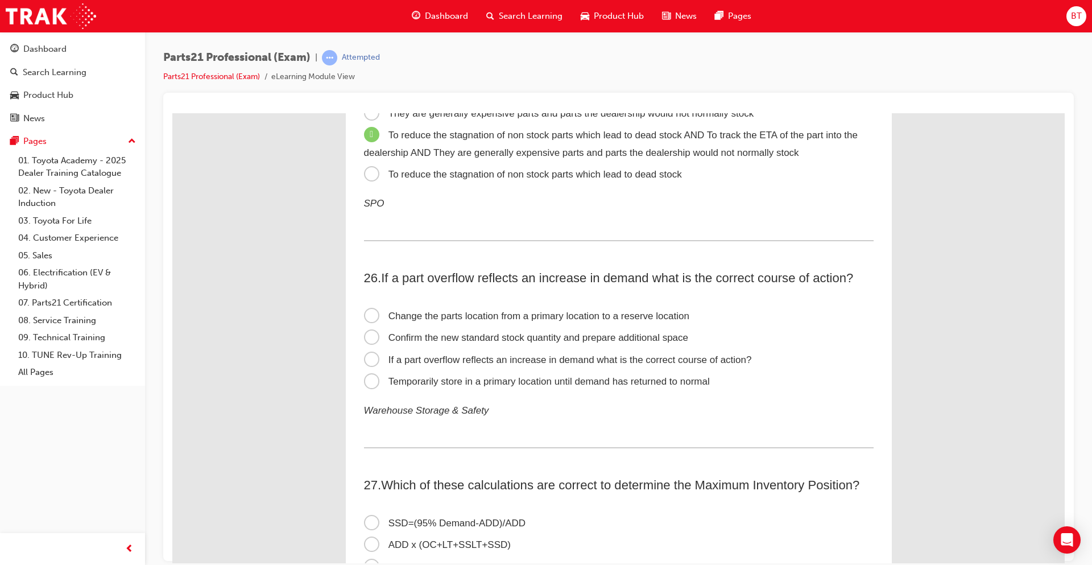
click at [368, 383] on span "Temporarily store in a primary location until demand has returned to normal" at bounding box center [537, 380] width 346 height 11
click at [172, 113] on input "Temporarily store in a primary location until demand has returned to normal" at bounding box center [172, 113] width 0 height 0
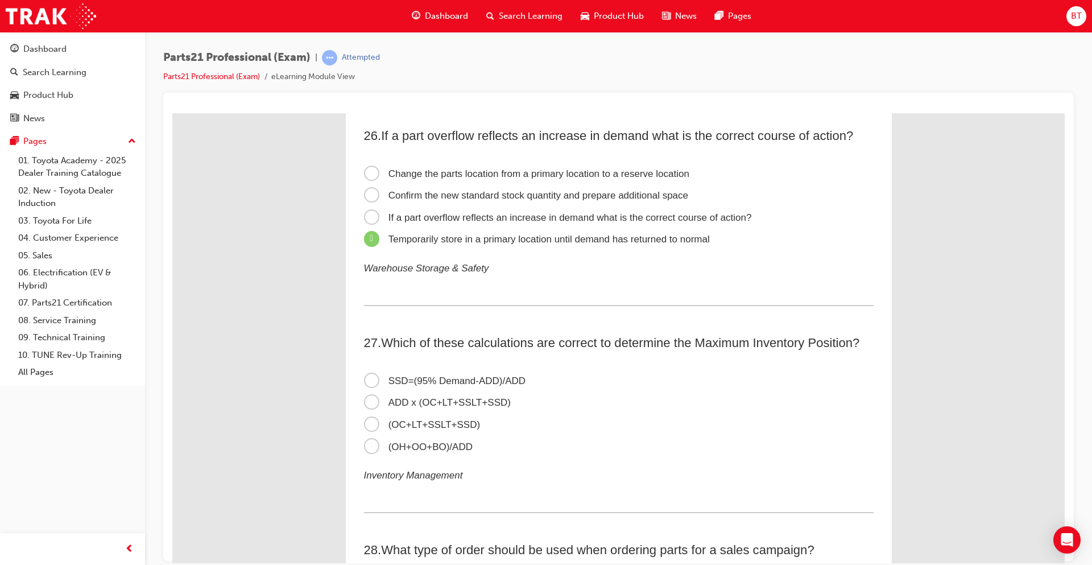
scroll to position [5687, 0]
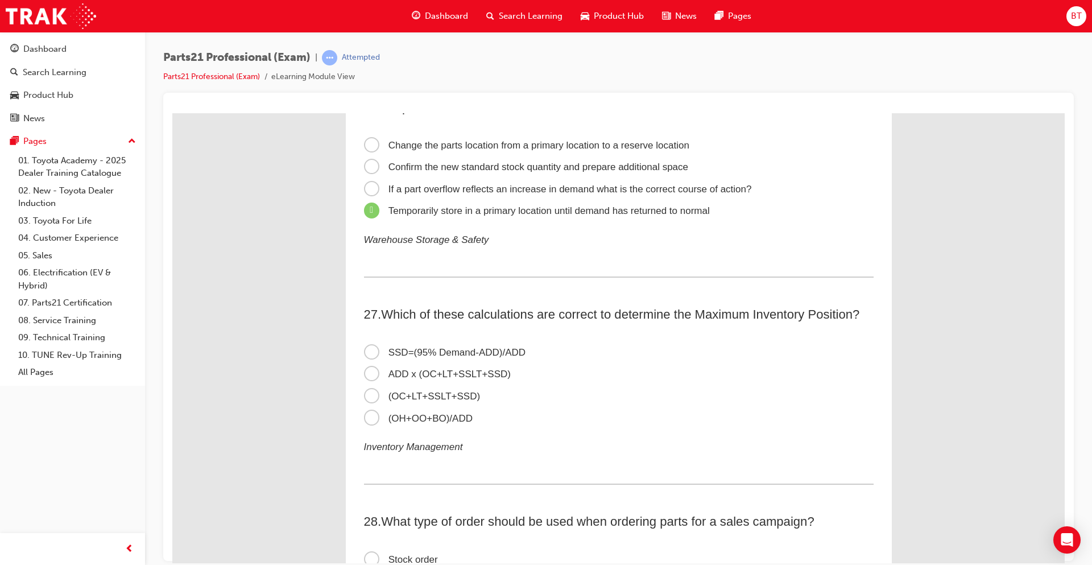
click at [368, 372] on span "ADD x (OC+LT+SSLT+SSD)" at bounding box center [437, 373] width 147 height 11
click at [172, 113] on input "ADD x (OC+LT+SSLT+SSD)" at bounding box center [172, 113] width 0 height 0
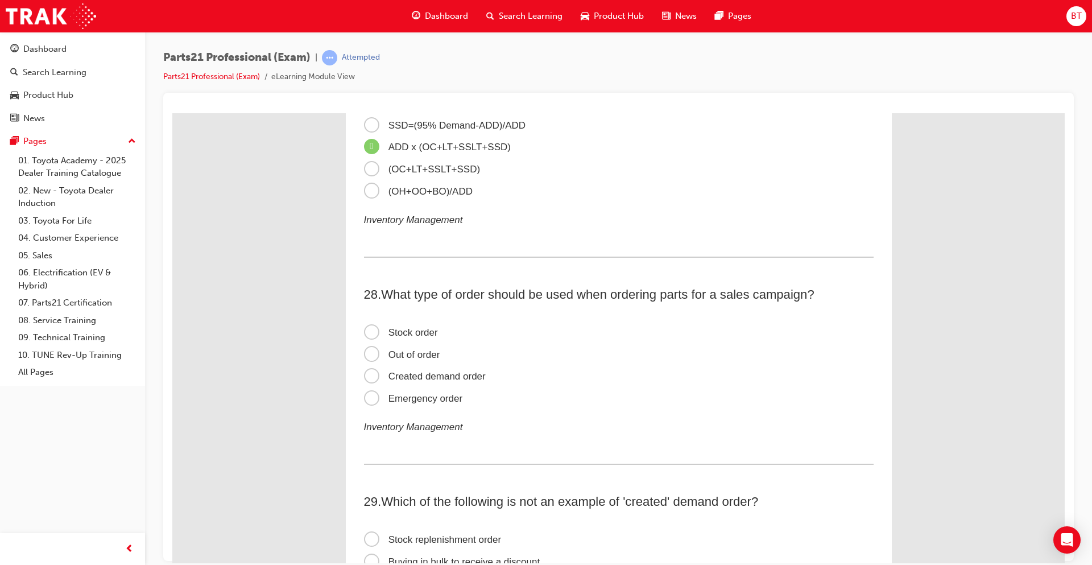
scroll to position [5914, 0]
drag, startPoint x: 366, startPoint y: 376, endPoint x: 611, endPoint y: 371, distance: 245.7
click at [366, 376] on span "Created demand order" at bounding box center [425, 375] width 122 height 11
click at [172, 113] on input "Created demand order" at bounding box center [172, 113] width 0 height 0
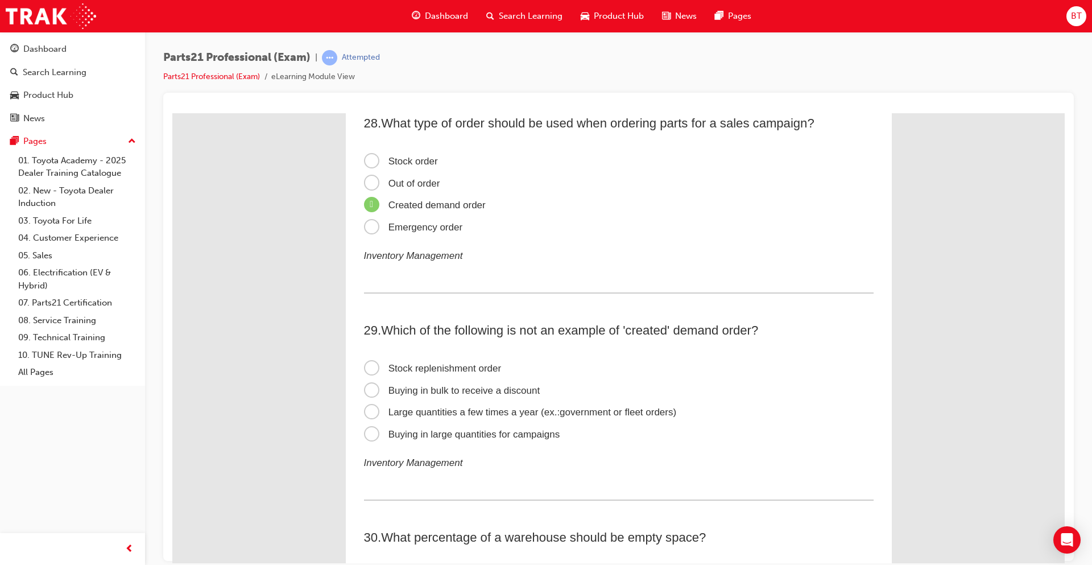
scroll to position [6142, 0]
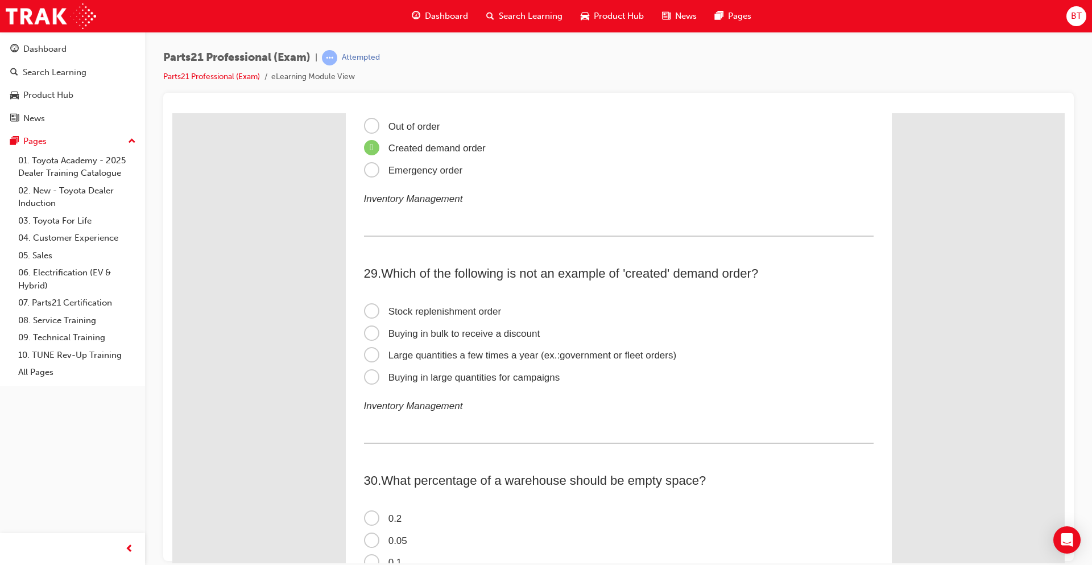
click at [366, 379] on span "Buying in large quantities for campaigns" at bounding box center [462, 376] width 196 height 11
click at [172, 113] on input "Buying in large quantities for campaigns" at bounding box center [172, 113] width 0 height 0
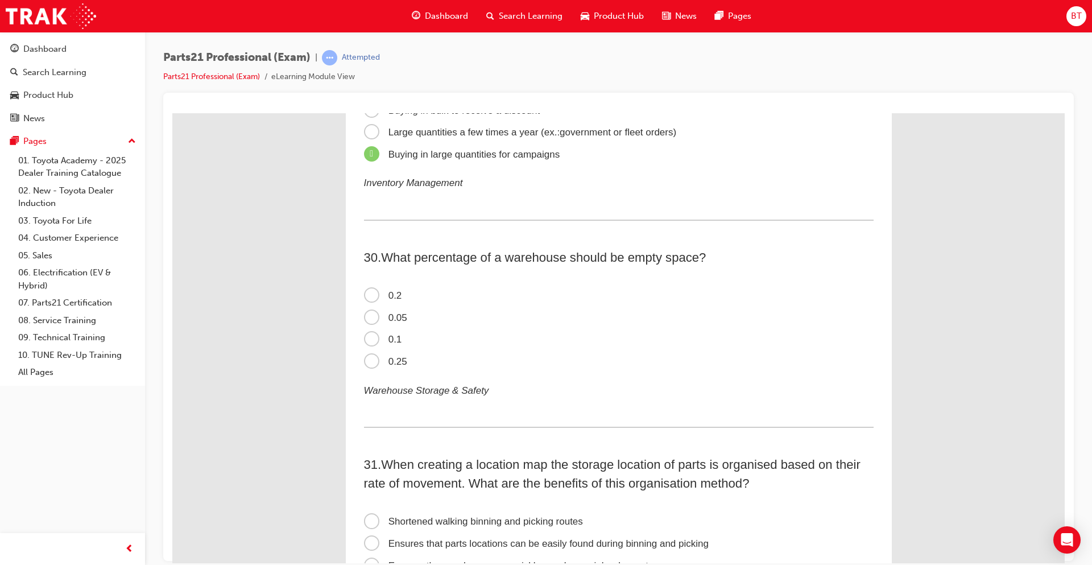
scroll to position [6369, 0]
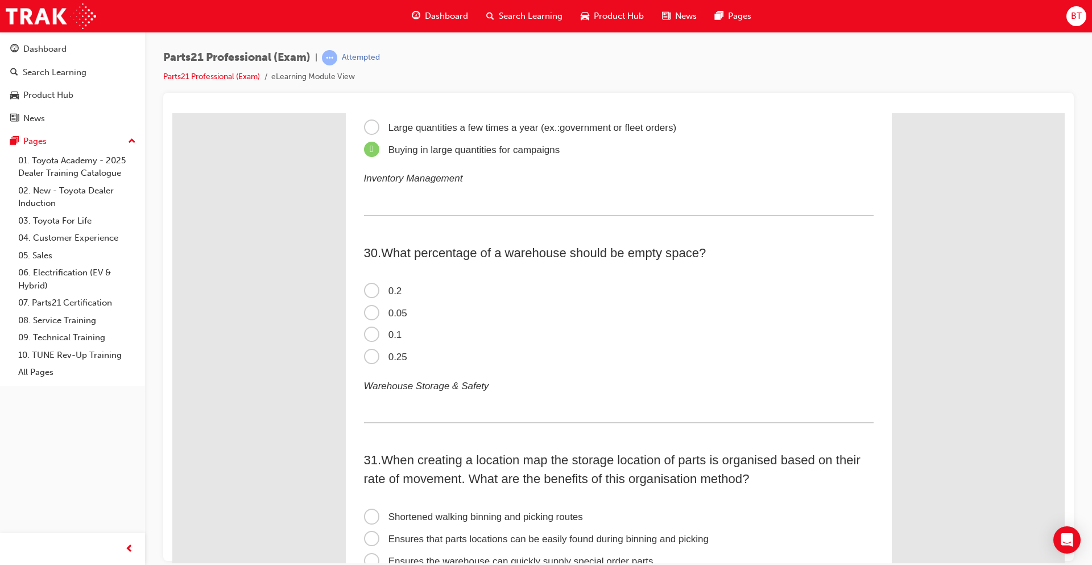
click at [364, 287] on span "0.2" at bounding box center [383, 290] width 38 height 11
click at [172, 113] on input "0.2" at bounding box center [172, 113] width 0 height 0
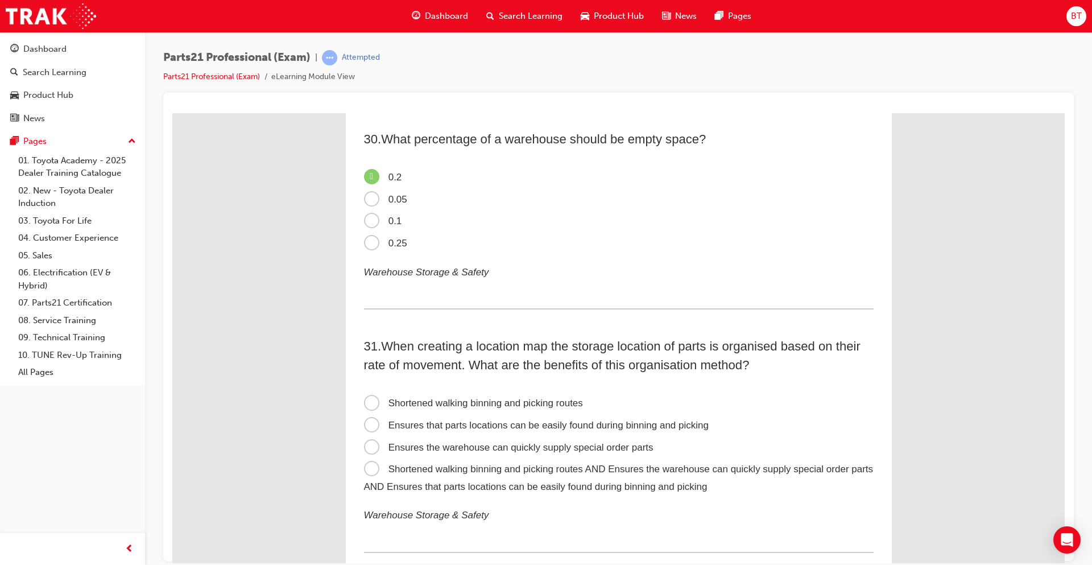
scroll to position [6540, 0]
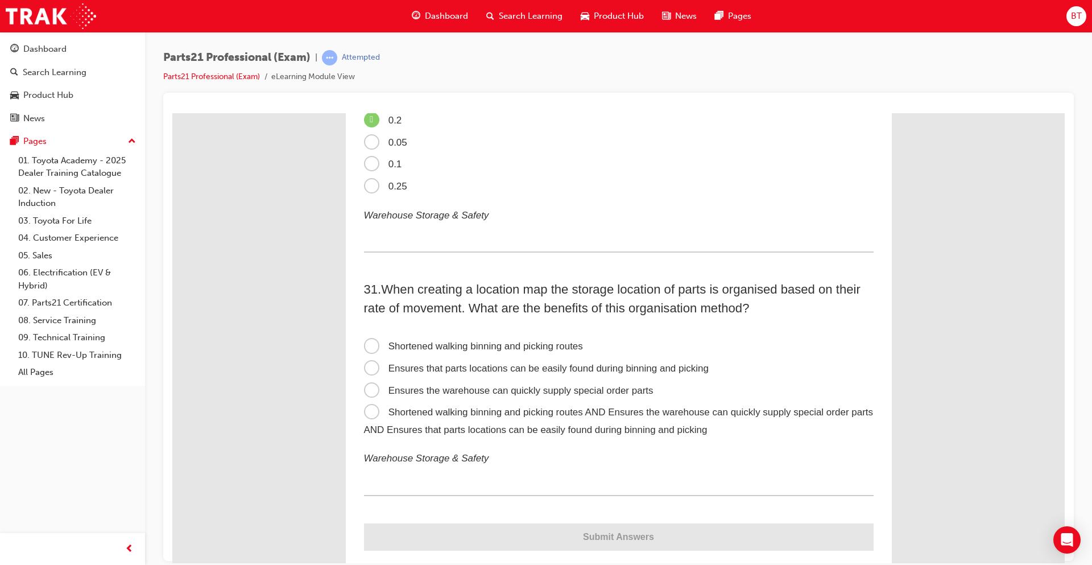
click at [370, 408] on span "Shortened walking binning and picking routes AND Ensures the warehouse can quic…" at bounding box center [619, 420] width 510 height 28
click at [172, 113] on input "Shortened walking binning and picking routes AND Ensures the warehouse can quic…" at bounding box center [172, 113] width 0 height 0
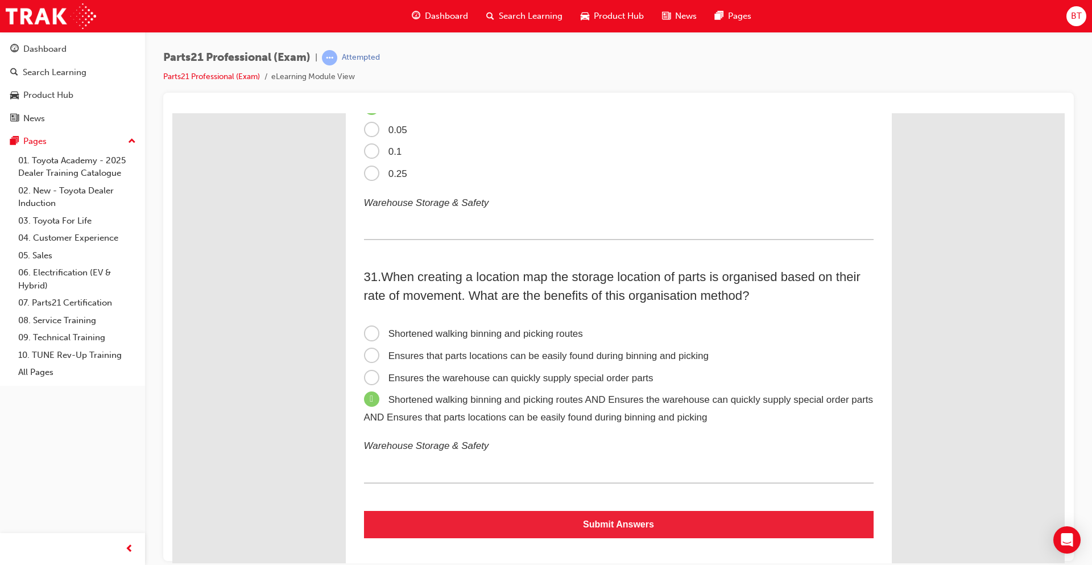
scroll to position [6564, 0]
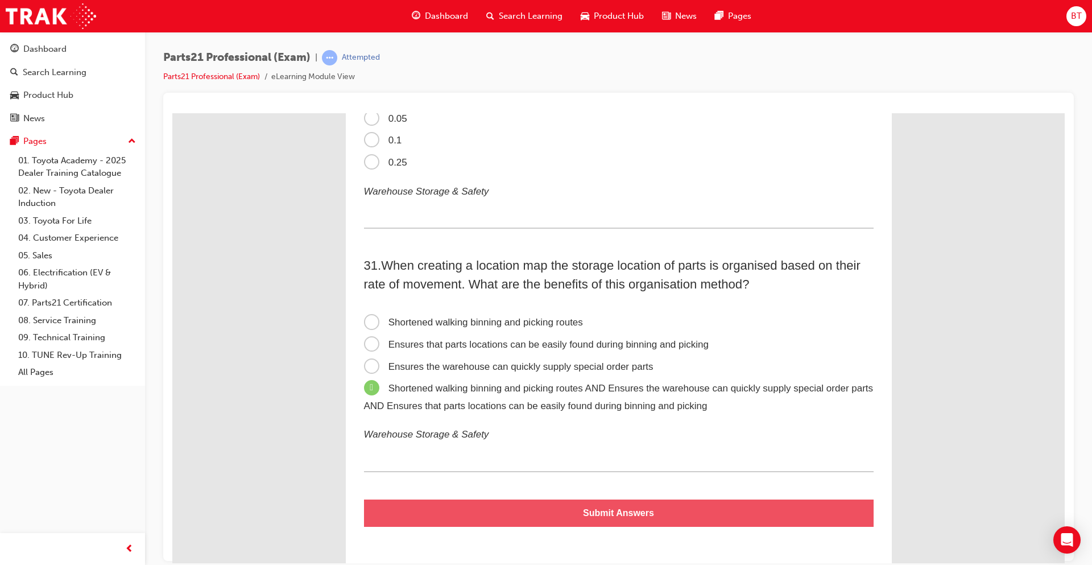
click at [619, 515] on button "Submit Answers" at bounding box center [619, 512] width 510 height 27
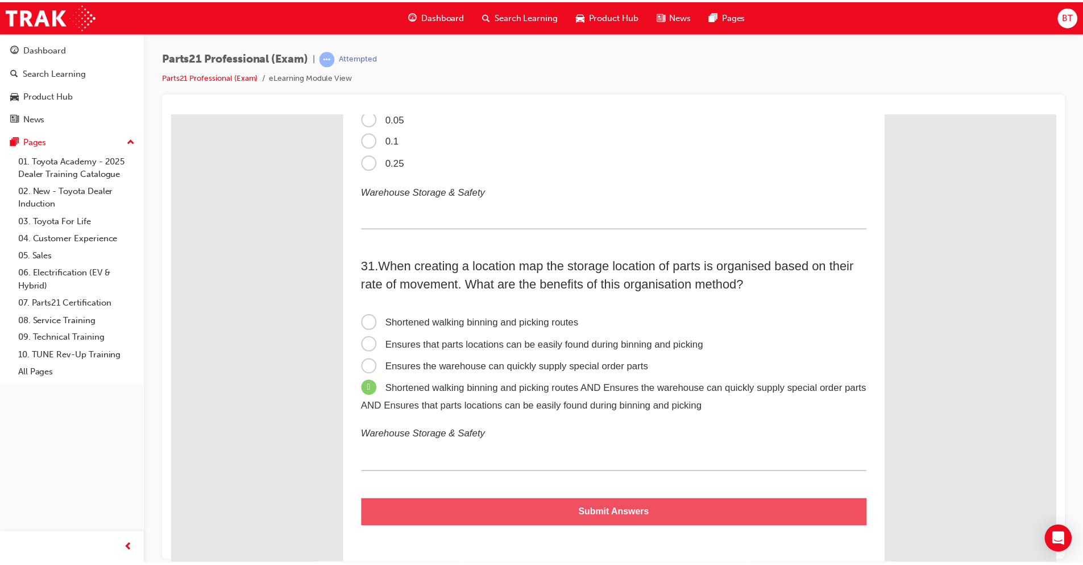
scroll to position [0, 0]
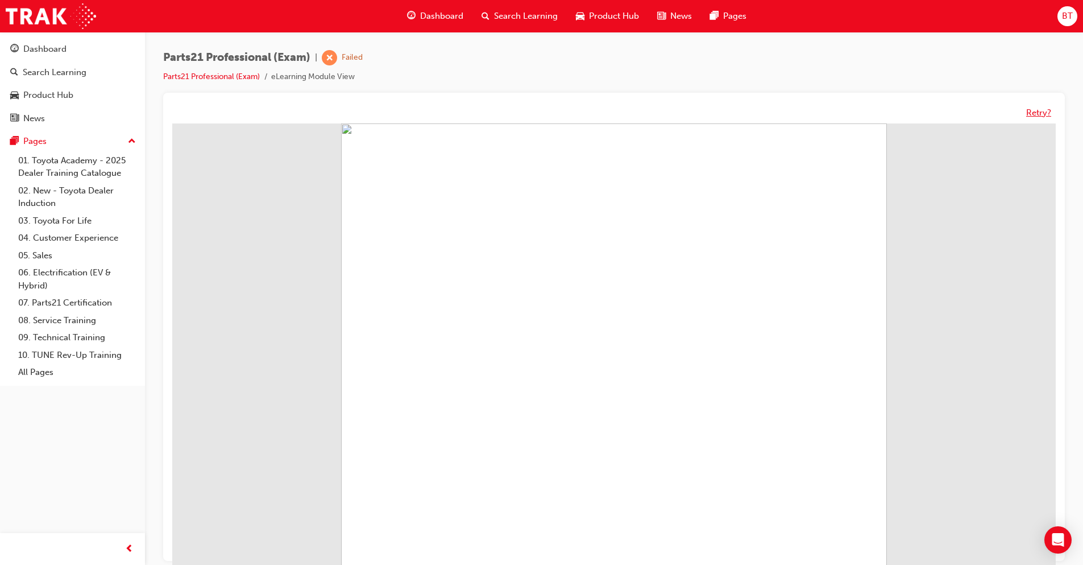
click at [1038, 117] on button "Retry?" at bounding box center [1038, 112] width 25 height 13
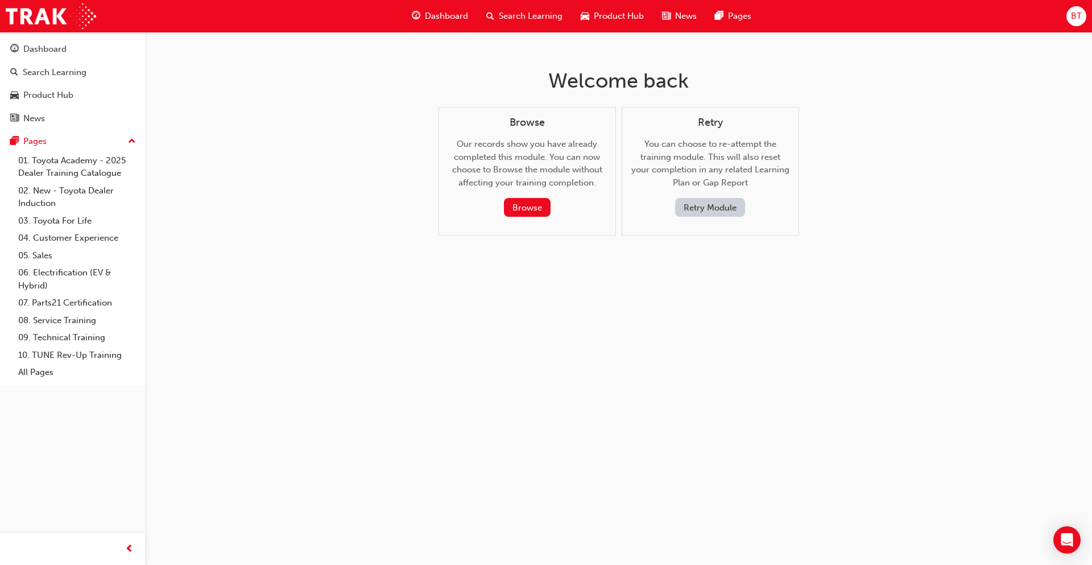
click at [710, 205] on button "Retry Module" at bounding box center [710, 207] width 70 height 19
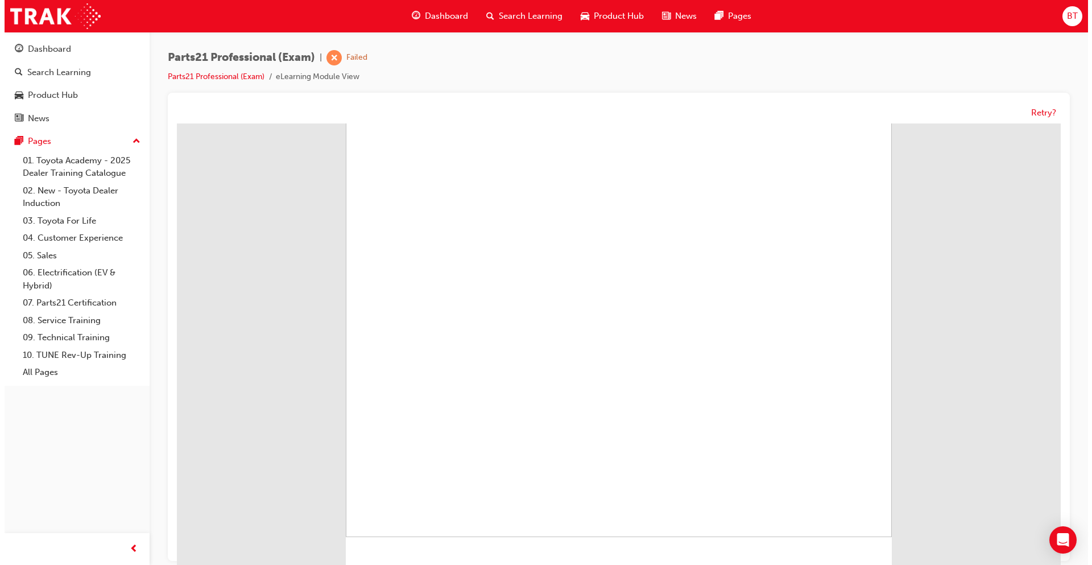
scroll to position [54, 0]
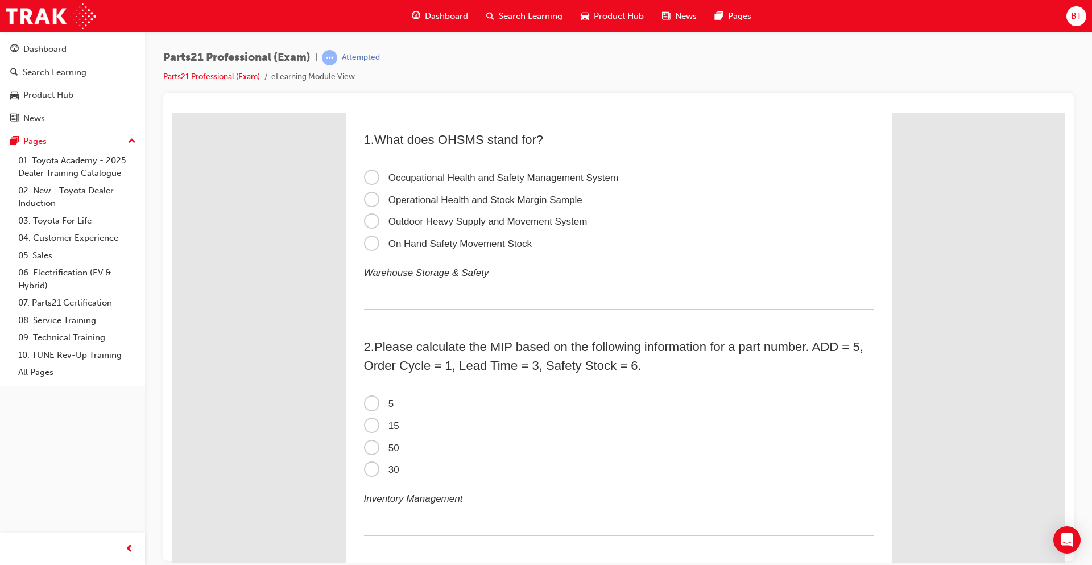
scroll to position [0, 0]
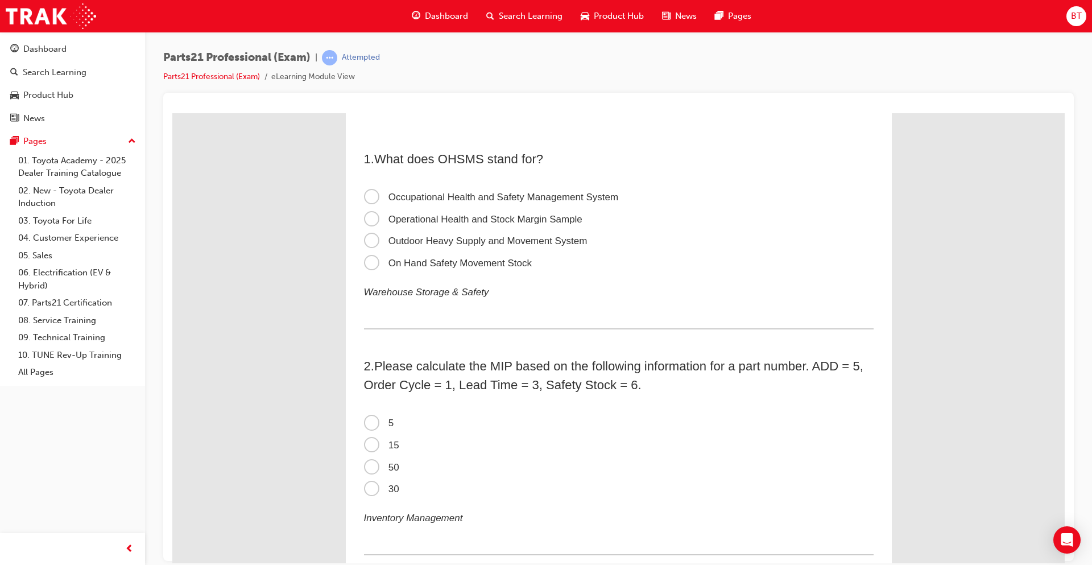
click at [364, 193] on span "Occupational Health and Safety Management System" at bounding box center [491, 196] width 255 height 11
click at [172, 113] on input "Occupational Health and Safety Management System" at bounding box center [172, 113] width 0 height 0
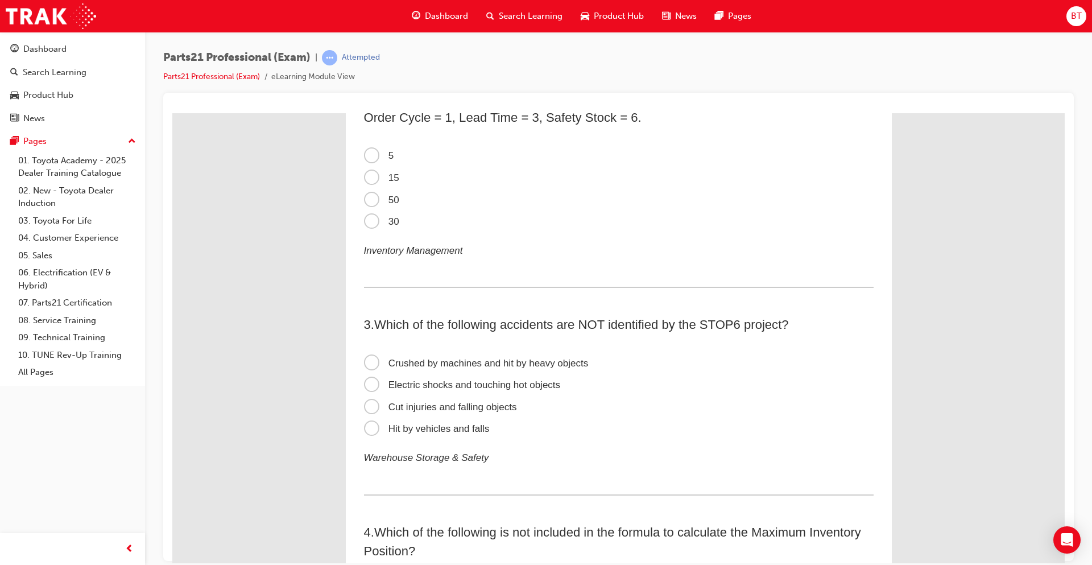
scroll to position [284, 0]
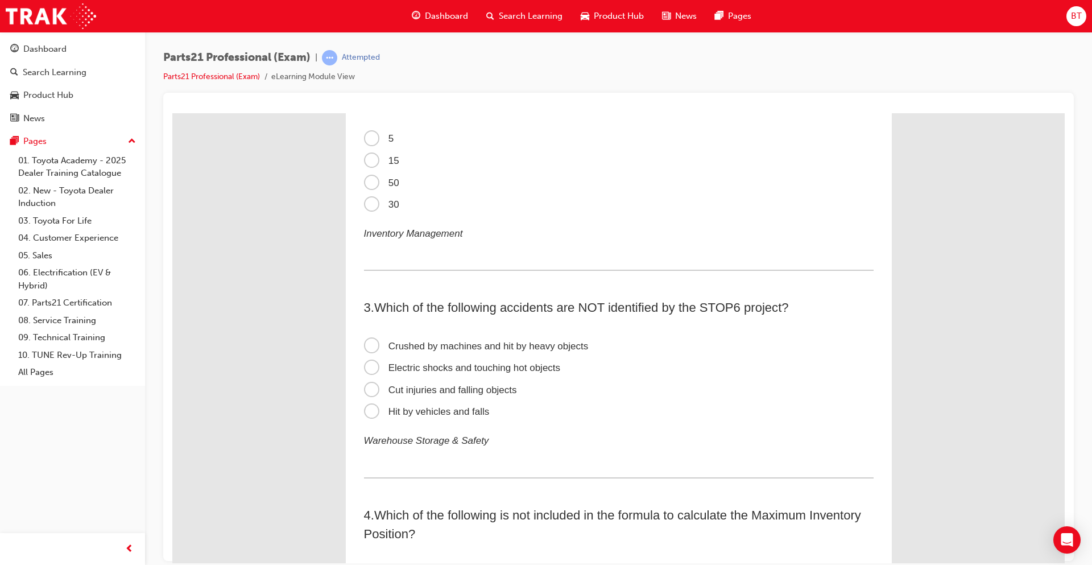
click at [370, 389] on span "Cut injuries and falling objects" at bounding box center [440, 389] width 153 height 11
click at [172, 113] on input "Cut injuries and falling objects" at bounding box center [172, 113] width 0 height 0
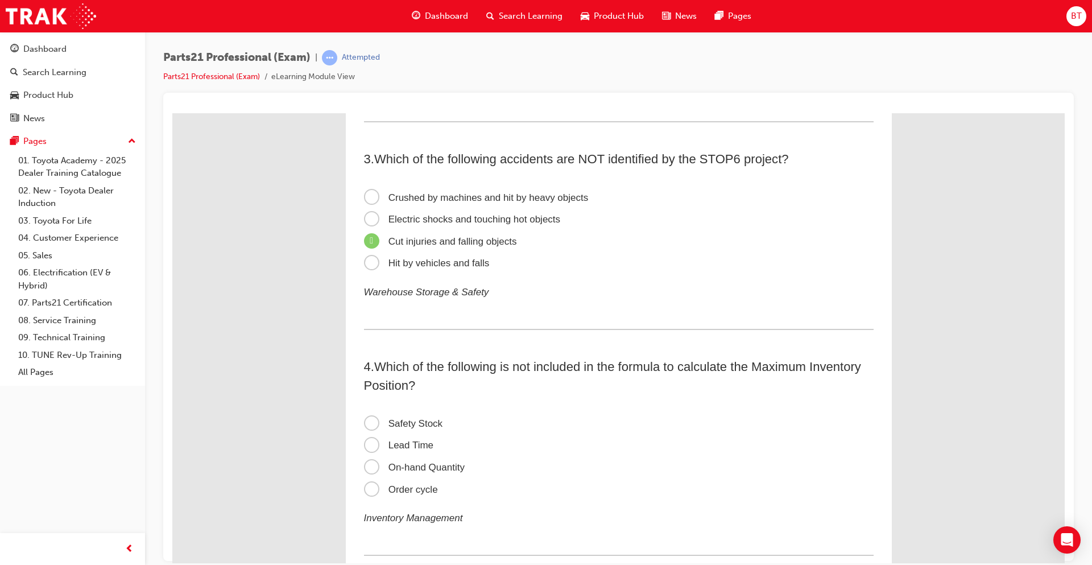
scroll to position [569, 0]
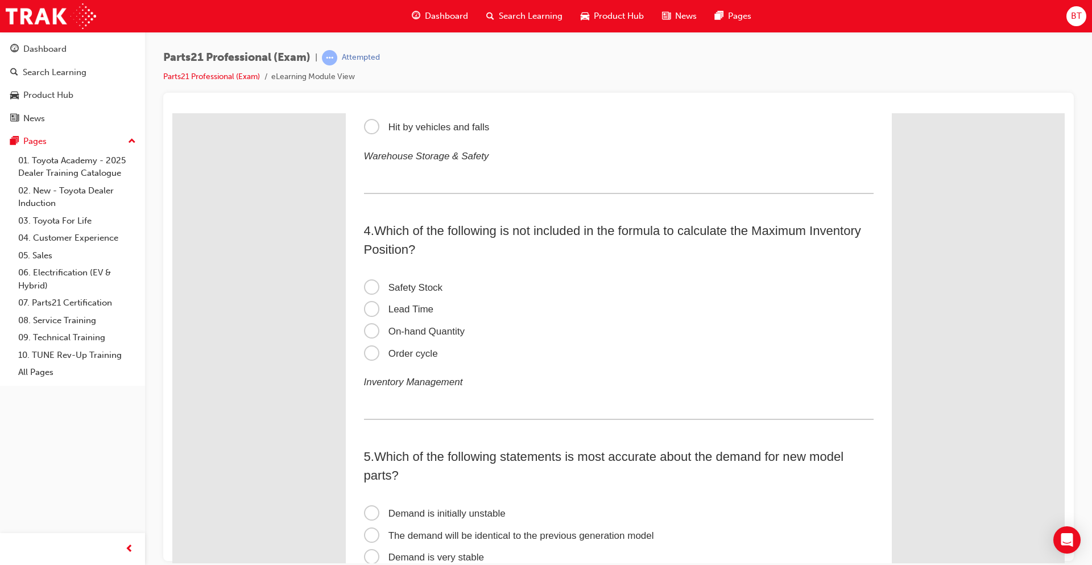
click at [366, 335] on span "On-hand Quantity" at bounding box center [414, 330] width 101 height 11
click at [172, 113] on input "On-hand Quantity" at bounding box center [172, 113] width 0 height 0
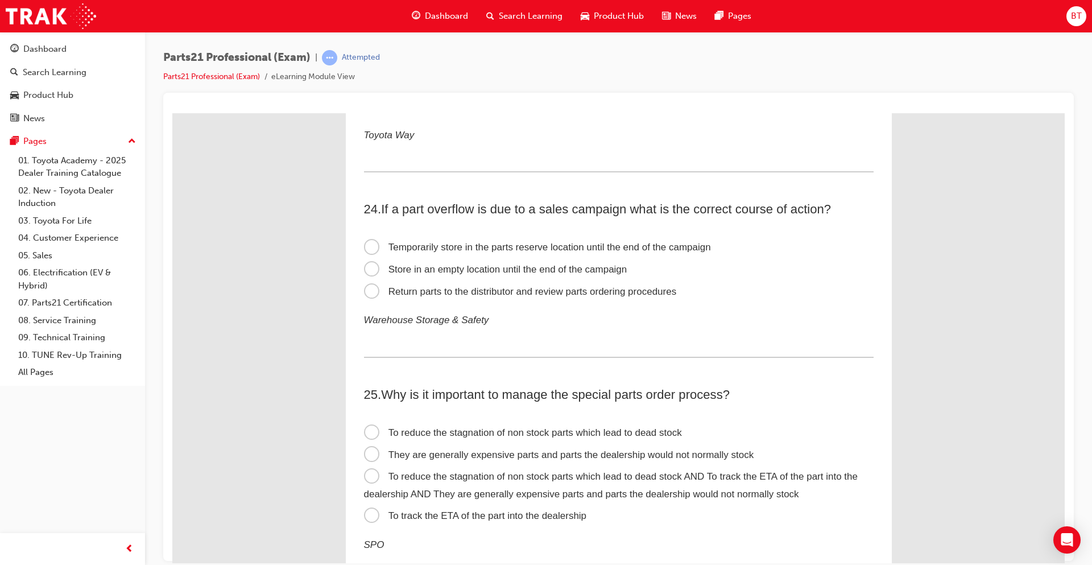
scroll to position [5289, 0]
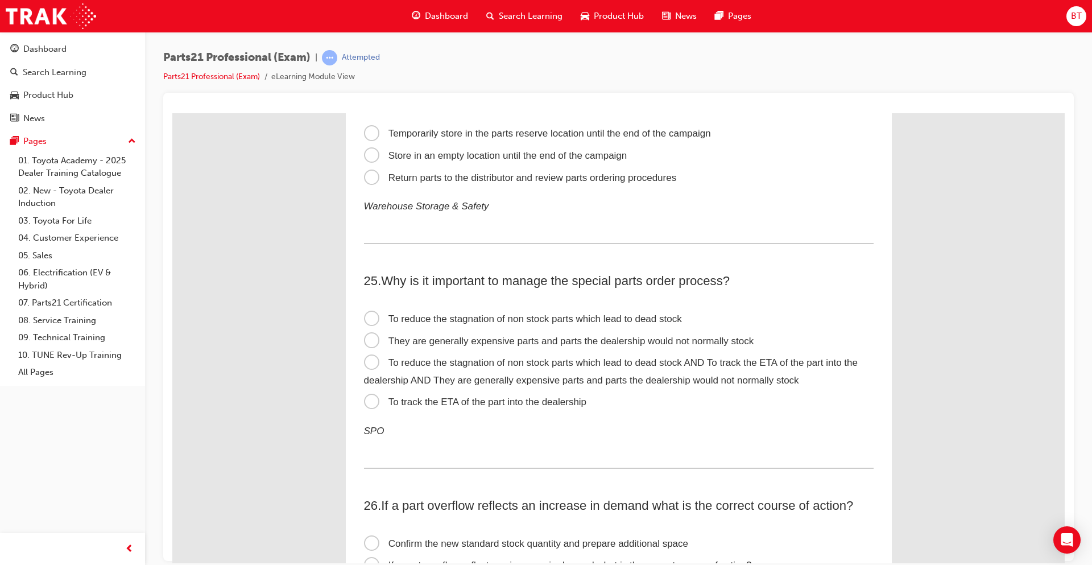
click at [368, 320] on span "To reduce the stagnation of non stock parts which lead to dead stock" at bounding box center [523, 318] width 318 height 11
click at [172, 113] on input "To reduce the stagnation of non stock parts which lead to dead stock" at bounding box center [172, 113] width 0 height 0
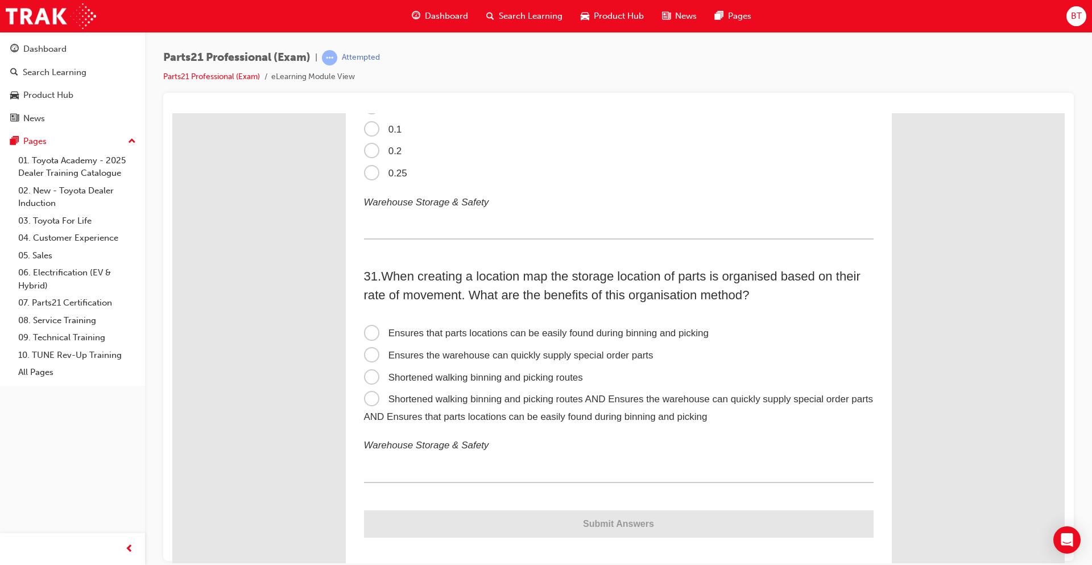
scroll to position [6564, 0]
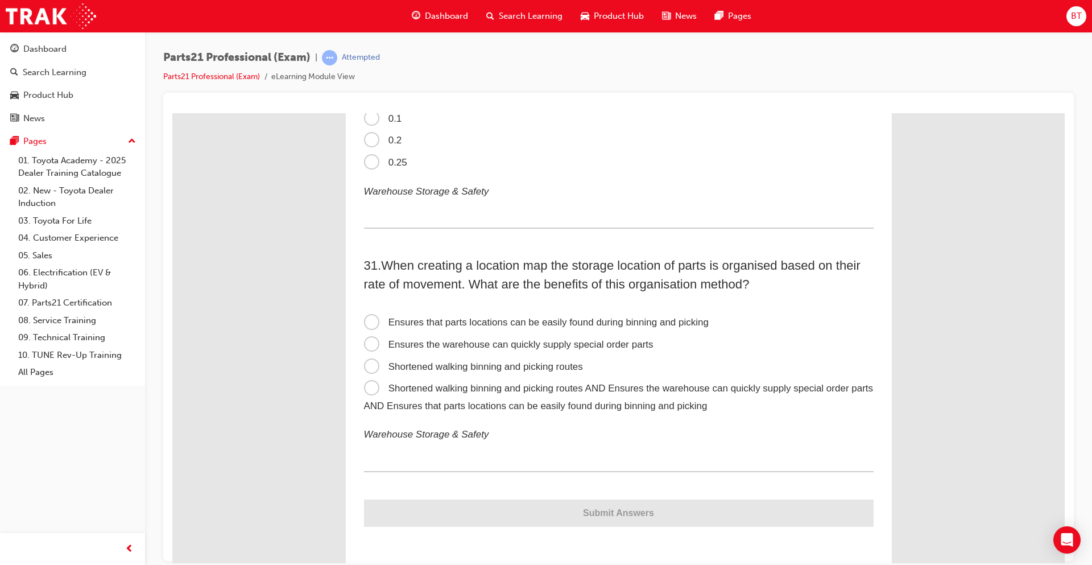
click at [369, 391] on span "Shortened walking binning and picking routes AND Ensures the warehouse can quic…" at bounding box center [619, 396] width 510 height 28
click at [172, 113] on input "Shortened walking binning and picking routes AND Ensures the warehouse can quic…" at bounding box center [172, 113] width 0 height 0
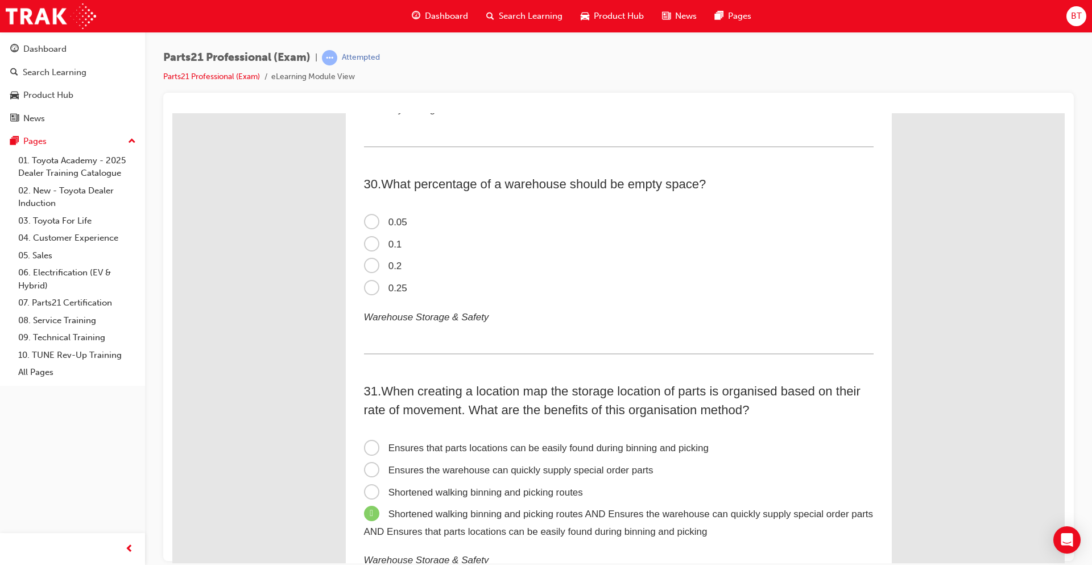
scroll to position [6393, 0]
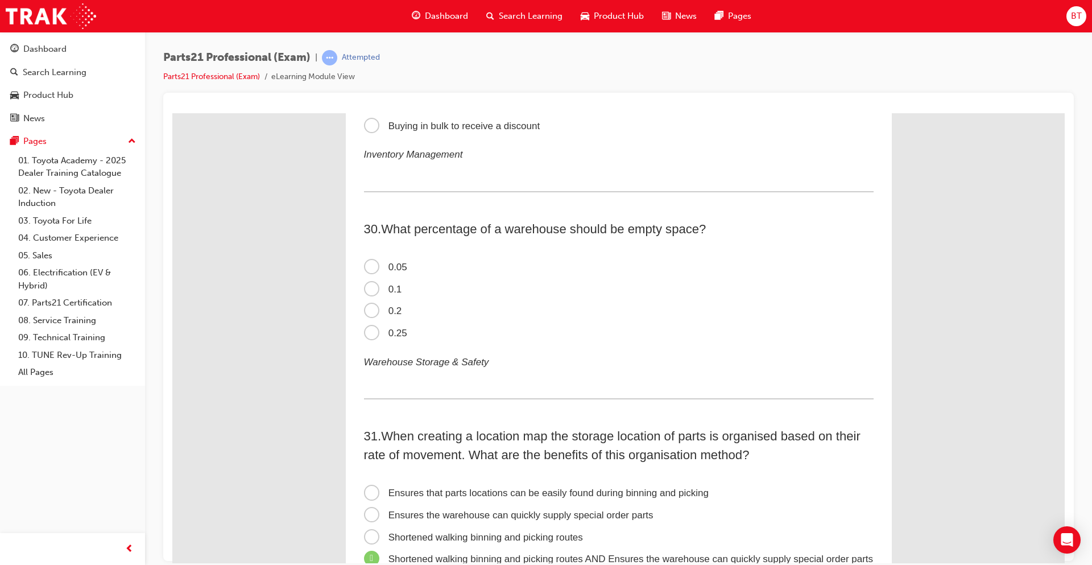
click at [365, 306] on span "0.2" at bounding box center [383, 310] width 38 height 11
click at [172, 113] on input "0.2" at bounding box center [172, 113] width 0 height 0
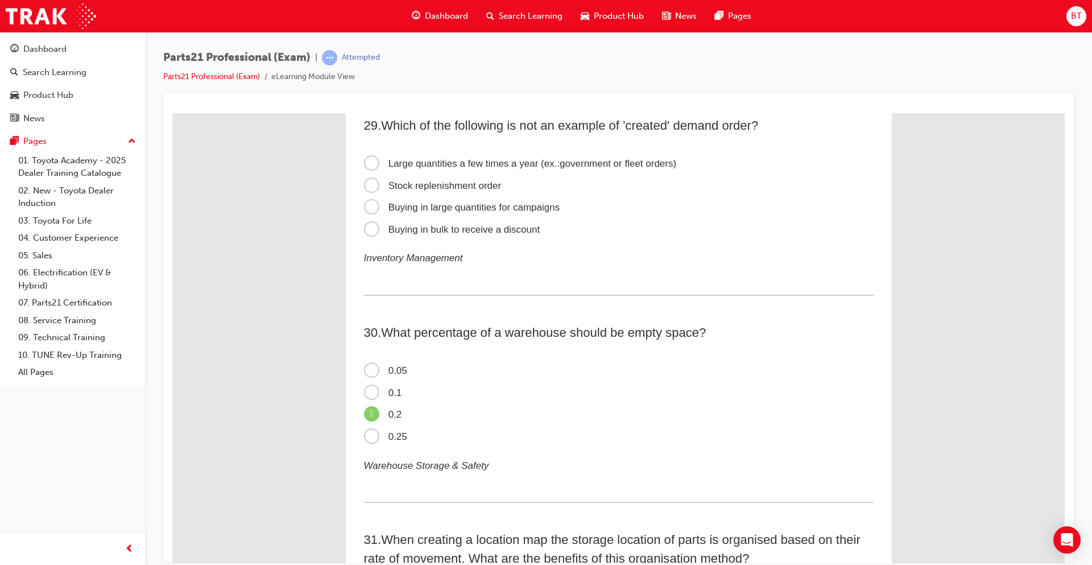
scroll to position [6166, 0]
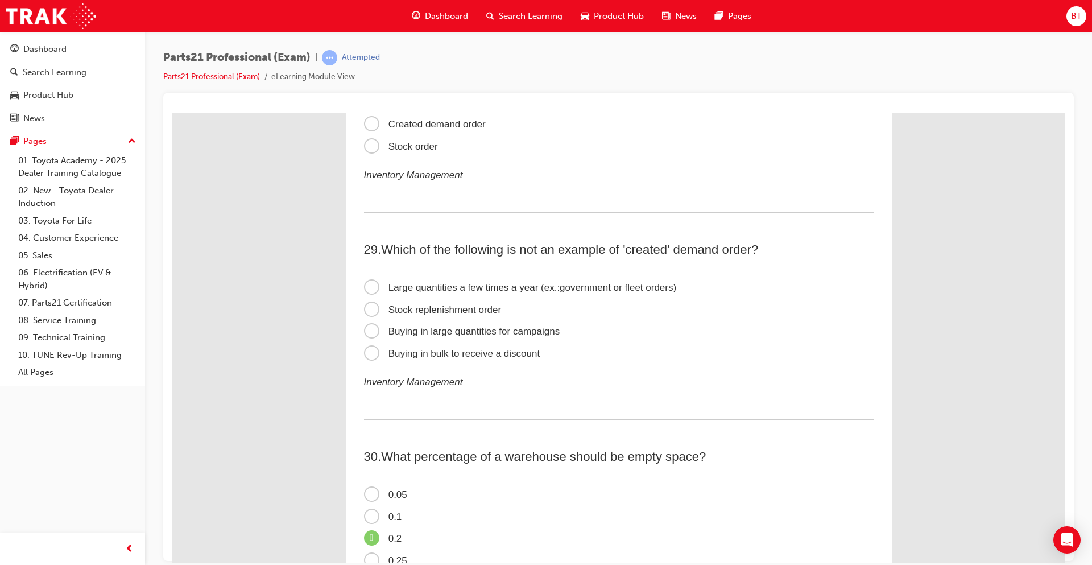
click at [369, 307] on span "Stock replenishment order" at bounding box center [433, 309] width 138 height 11
click at [172, 113] on input "Stock replenishment order" at bounding box center [172, 113] width 0 height 0
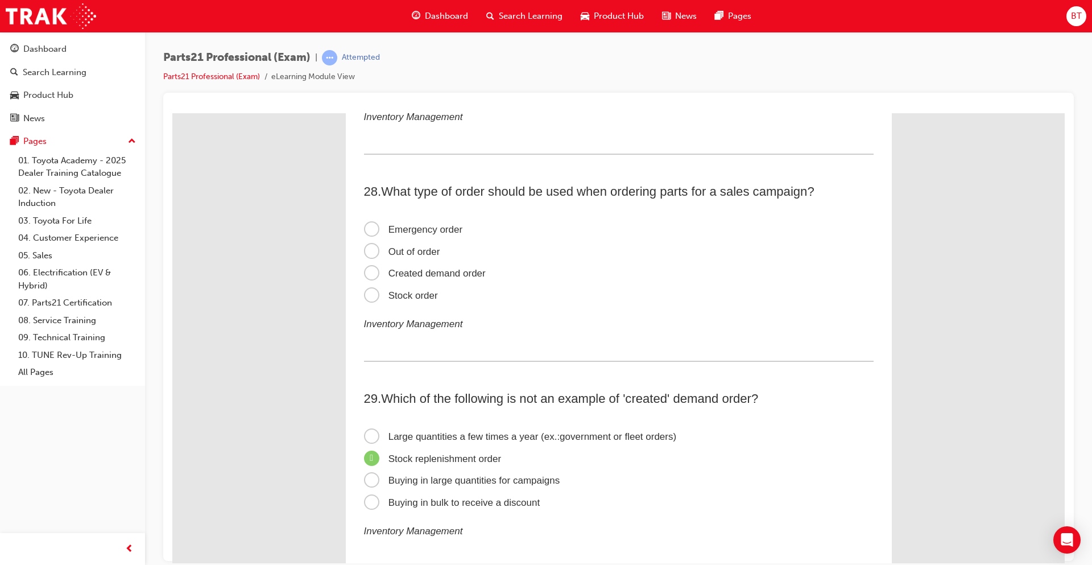
scroll to position [5881, 0]
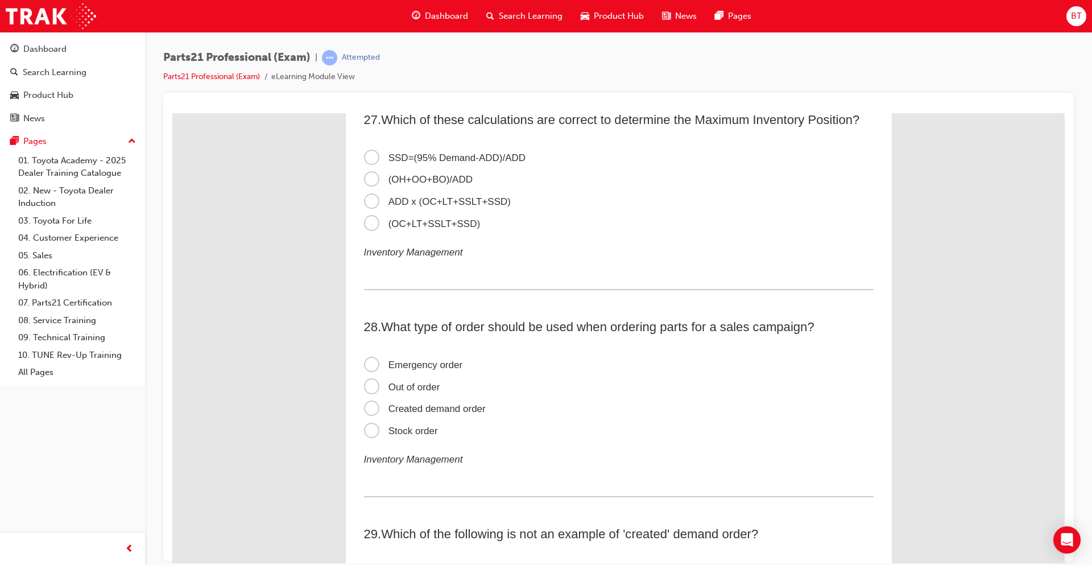
click at [367, 200] on span "ADD x (OC+LT+SSLT+SSD)" at bounding box center [437, 201] width 147 height 11
click at [172, 113] on input "ADD x (OC+LT+SSLT+SSD)" at bounding box center [172, 113] width 0 height 0
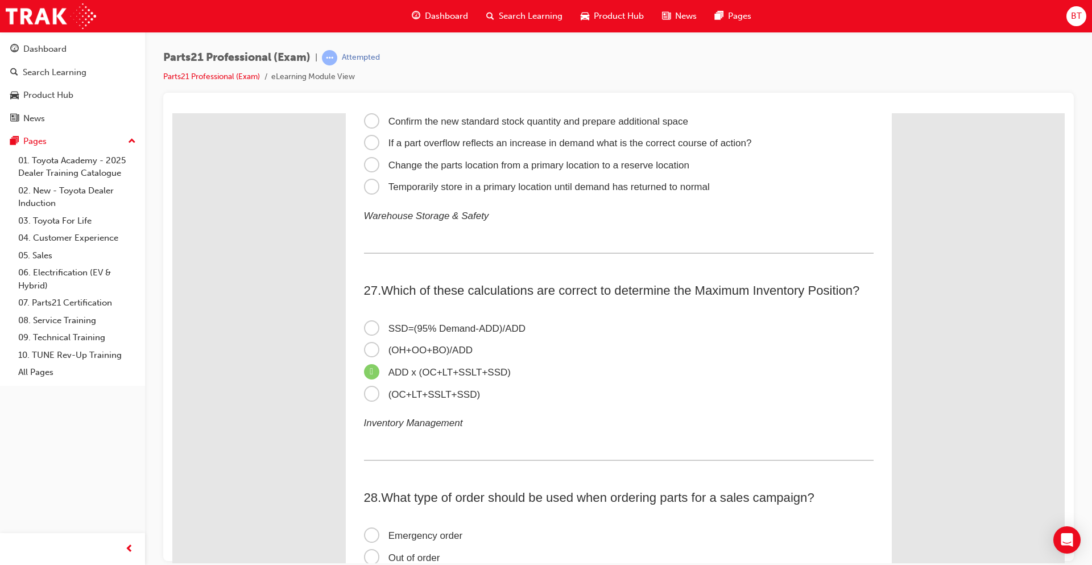
scroll to position [5654, 0]
